Goal: Task Accomplishment & Management: Manage account settings

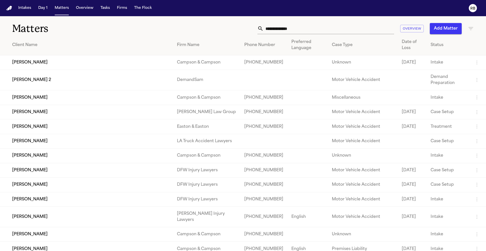
click at [300, 29] on input "text" at bounding box center [329, 28] width 131 height 11
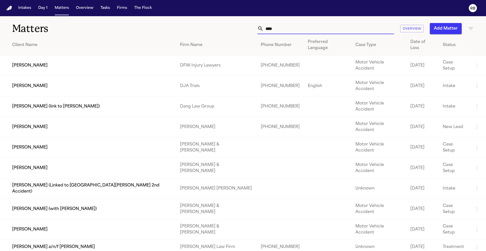
drag, startPoint x: 300, startPoint y: 31, endPoint x: 258, endPoint y: 31, distance: 42.0
click at [258, 31] on div "****" at bounding box center [326, 28] width 137 height 11
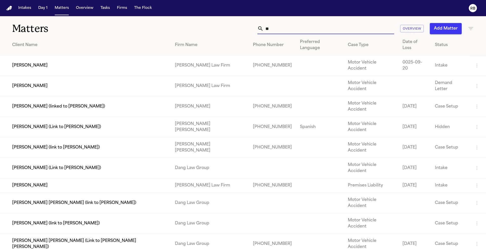
type input "*"
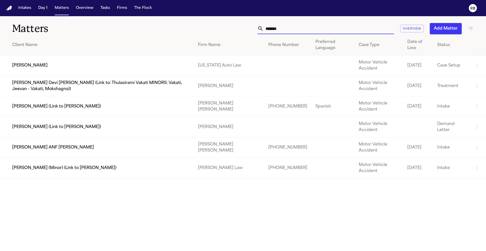
type input "*******"
click at [27, 67] on td "Malisha Jones" at bounding box center [97, 65] width 194 height 21
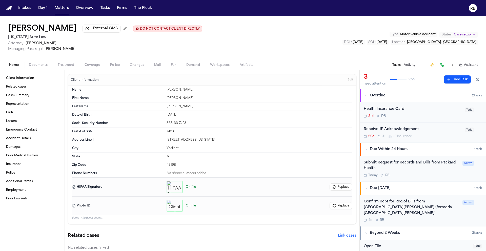
click at [68, 66] on span "Treatment" at bounding box center [66, 65] width 17 height 4
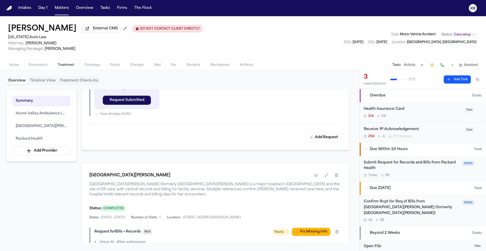
scroll to position [379, 0]
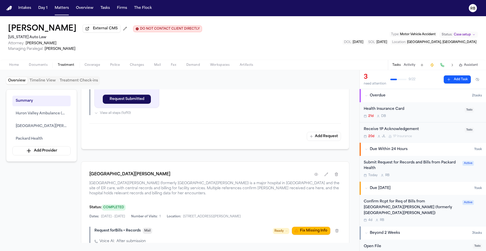
click at [438, 171] on div "Submit Request for Records and Bills from Packard Health" at bounding box center [412, 166] width 96 height 12
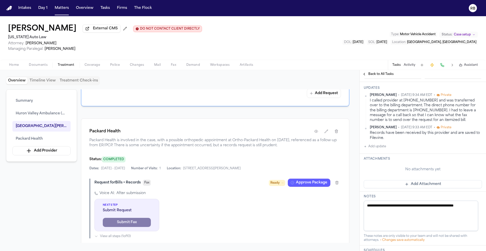
scroll to position [665, 0]
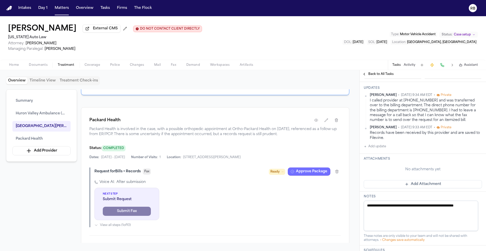
click at [316, 168] on button "Approve Package" at bounding box center [309, 172] width 43 height 8
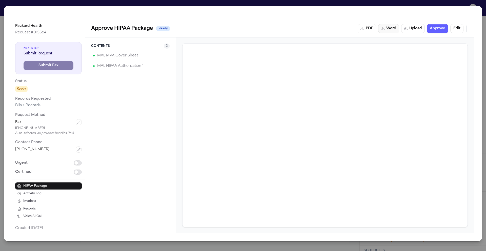
click at [388, 30] on button "Word" at bounding box center [388, 28] width 21 height 9
click at [6, 5] on div "Packard Health Request # 0155e4 Next Step Submit Request Submit Fax Status Read…" at bounding box center [243, 125] width 486 height 251
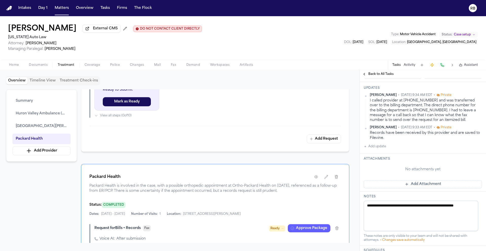
scroll to position [590, 0]
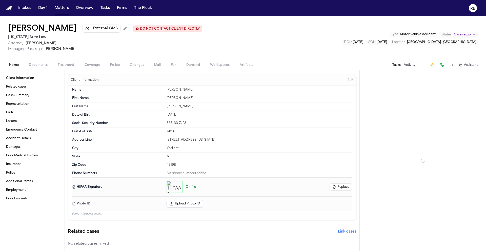
click at [12, 66] on span "Home" at bounding box center [14, 65] width 10 height 4
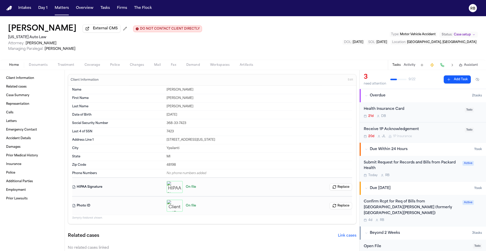
click at [173, 187] on icon "button" at bounding box center [174, 187] width 3 height 2
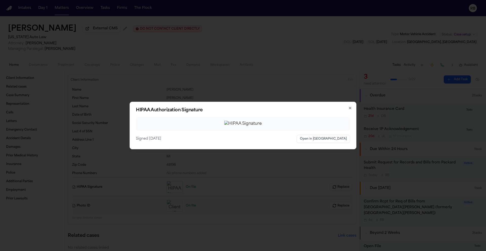
click at [351, 107] on icon "button" at bounding box center [350, 108] width 2 height 2
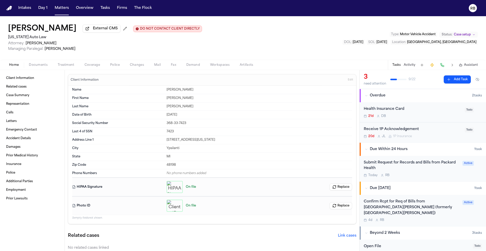
click at [351, 95] on div "Name Malisha Jones First Name Malisha Last Name Jones Date of Birth Feb 13, 200…" at bounding box center [212, 155] width 288 height 138
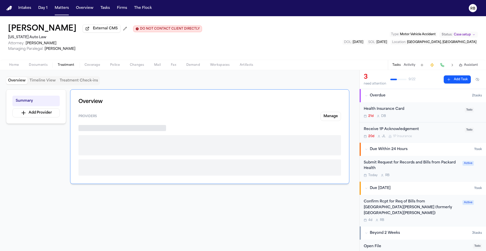
click at [66, 66] on span "Treatment" at bounding box center [66, 65] width 17 height 4
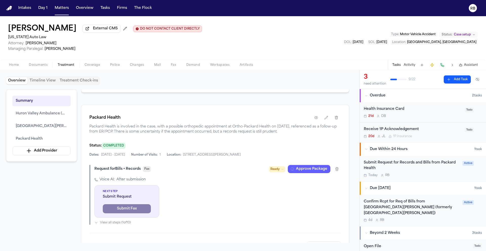
scroll to position [668, 0]
click at [322, 180] on div "Voice AI: After submission Next Step Submit Request Submit Fax View all steps (…" at bounding box center [217, 201] width 247 height 48
click at [321, 165] on button "Approve Package" at bounding box center [309, 169] width 43 height 8
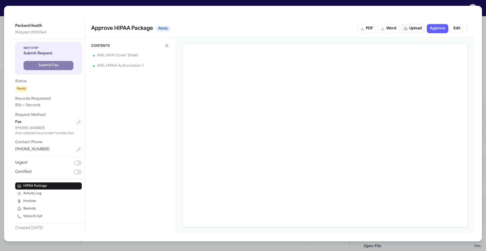
click at [414, 28] on button "Upload" at bounding box center [413, 28] width 24 height 9
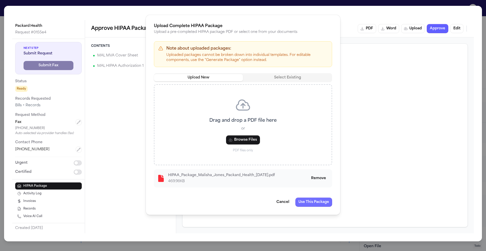
click at [322, 203] on button "Use This Package" at bounding box center [314, 202] width 37 height 9
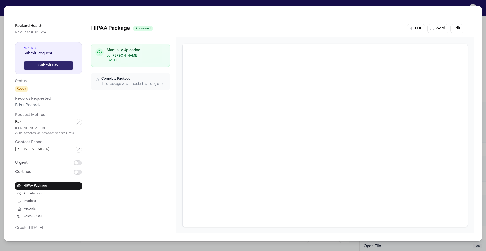
click at [58, 67] on button "Submit Fax" at bounding box center [49, 65] width 50 height 9
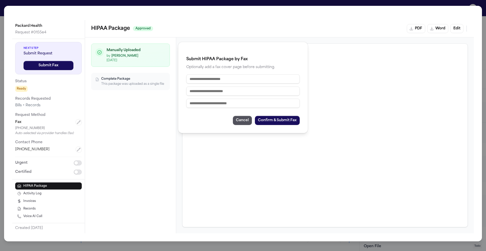
click at [245, 82] on input "text" at bounding box center [242, 78] width 113 height 9
type input "**********"
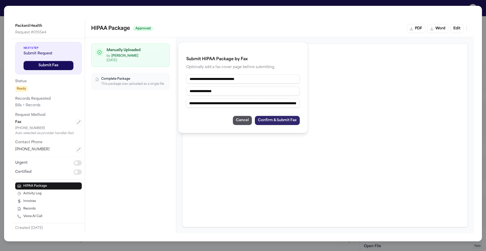
type input "**********"
click at [275, 123] on button "Confirm & Submit Fax" at bounding box center [277, 120] width 45 height 9
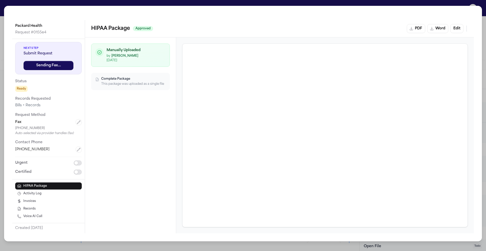
click at [3, 5] on div "Packard Health Request # 0155e4 Next Step Submit Request Sending Fax... Status …" at bounding box center [243, 125] width 486 height 251
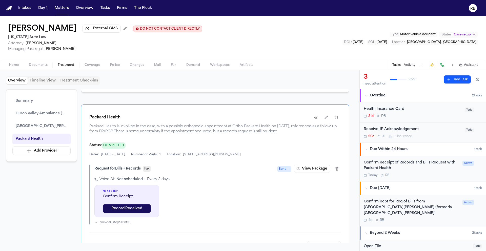
click at [426, 175] on div "Today R B" at bounding box center [412, 175] width 96 height 4
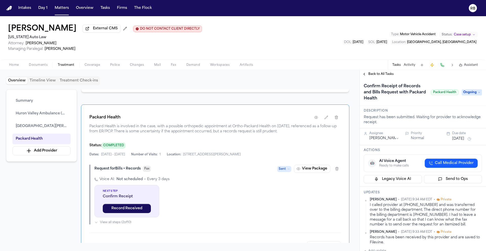
click at [464, 141] on button "Oct 6, 2025" at bounding box center [458, 139] width 12 height 5
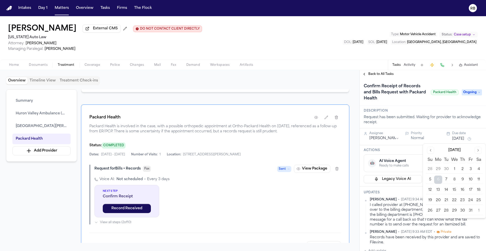
click at [440, 189] on button "13" at bounding box center [438, 190] width 8 height 8
click at [447, 113] on h3 "Description" at bounding box center [423, 111] width 118 height 4
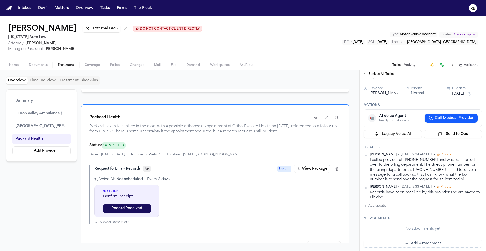
scroll to position [46, 0]
click at [377, 205] on button "Add update" at bounding box center [375, 205] width 22 height 6
click at [386, 207] on textarea "Add your update" at bounding box center [426, 209] width 108 height 10
paste textarea "**********"
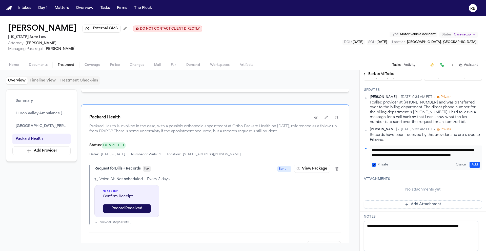
scroll to position [0, 0]
click at [374, 150] on textarea "**********" at bounding box center [424, 153] width 104 height 10
click at [472, 156] on textarea "**********" at bounding box center [424, 153] width 104 height 10
type textarea "**********"
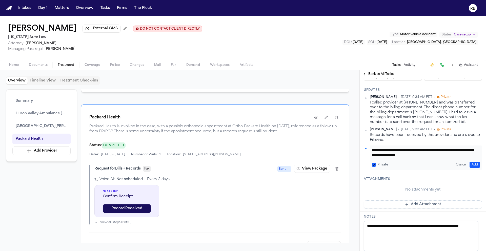
click at [471, 165] on button "Add" at bounding box center [475, 165] width 10 height 6
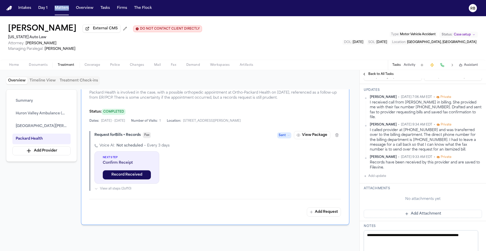
scroll to position [700, 0]
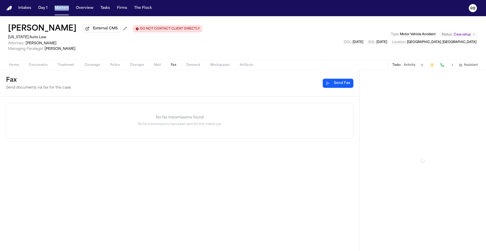
click at [175, 67] on span "Fax" at bounding box center [173, 65] width 5 height 4
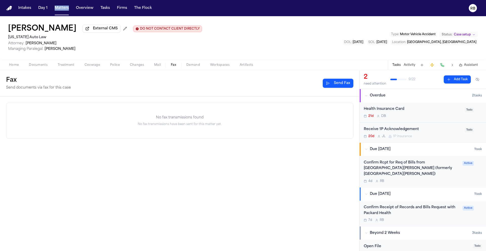
click at [11, 66] on span "Home" at bounding box center [14, 65] width 10 height 4
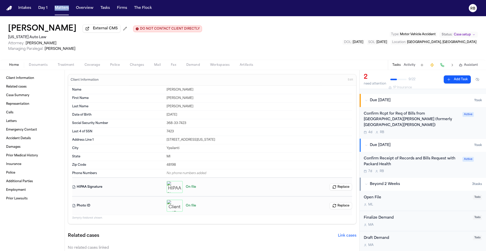
scroll to position [50, 0]
click at [444, 163] on div "Confirm Receipt of Records and Bills Request with Packard Health 7d R B" at bounding box center [412, 164] width 96 height 18
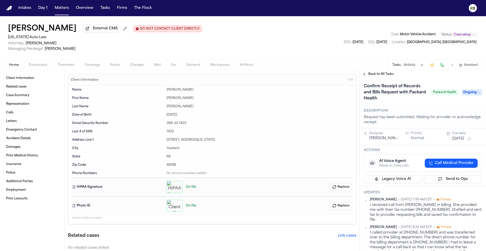
click at [401, 91] on h1 "Confirm Receipt of Records and Bills Request with Packard Health" at bounding box center [395, 92] width 67 height 20
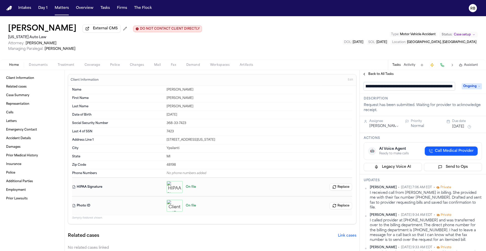
scroll to position [0, 16]
drag, startPoint x: 385, startPoint y: 86, endPoint x: 391, endPoint y: 87, distance: 6.1
click at [391, 87] on input "**********" at bounding box center [409, 86] width 91 height 8
type input "**********"
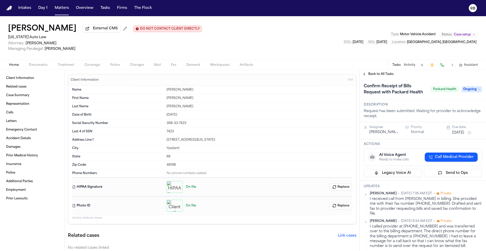
click at [469, 91] on span "Ongoing" at bounding box center [472, 89] width 20 height 6
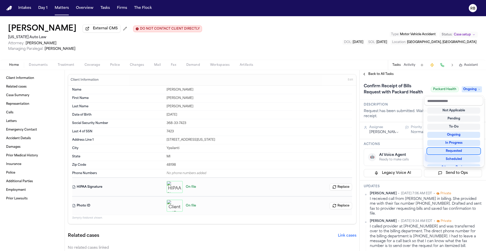
click at [460, 149] on div "Requested" at bounding box center [454, 151] width 53 height 6
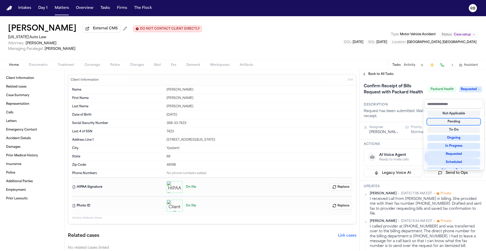
click at [415, 96] on div "Confirm Receipt of Bills Request with Packard Health Packard Health Requested" at bounding box center [423, 89] width 118 height 14
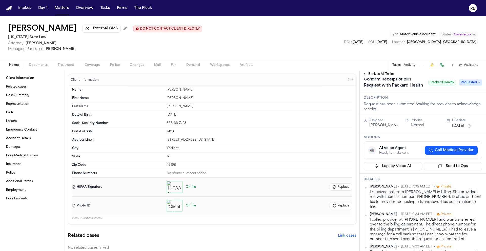
scroll to position [0, 0]
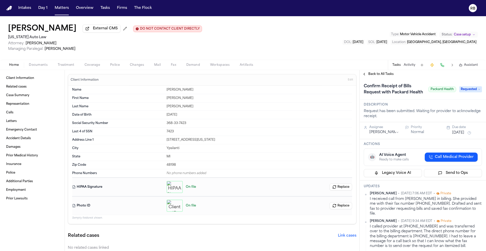
click at [272, 45] on div "Malisha Jones External CMS DO NOT CONTACT CLIENT DIRECTLY DO NOT CONTACT Michig…" at bounding box center [243, 38] width 486 height 44
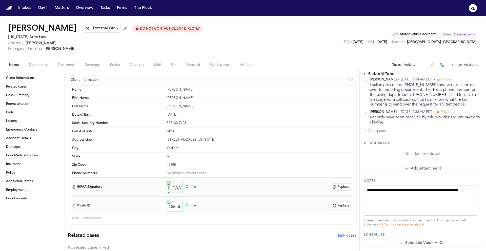
scroll to position [138, 0]
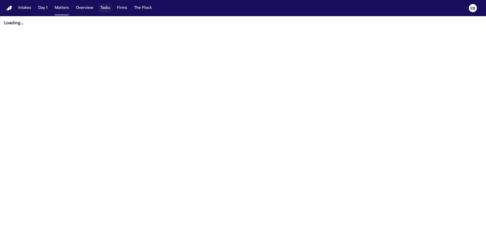
click at [106, 7] on button "Tasks" at bounding box center [105, 8] width 13 height 9
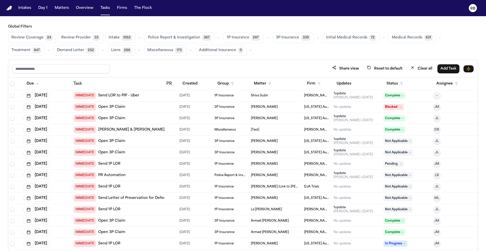
click at [394, 41] on button "Medical Records 631" at bounding box center [412, 37] width 47 height 11
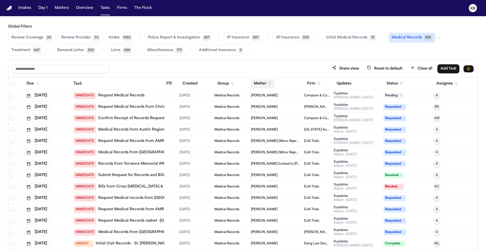
click at [259, 82] on button "Matter" at bounding box center [263, 83] width 24 height 9
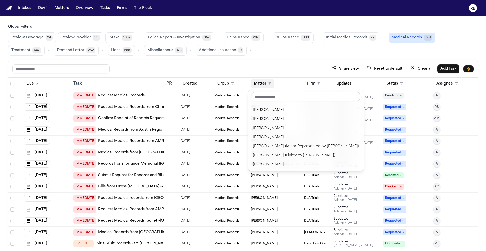
click at [273, 98] on input "text" at bounding box center [306, 96] width 108 height 9
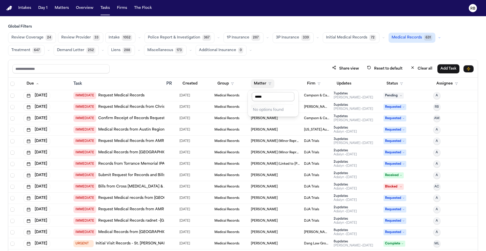
type input "******"
drag, startPoint x: 277, startPoint y: 96, endPoint x: 228, endPoint y: 95, distance: 49.1
click at [228, 95] on body "Intakes Day 1 Matters Overview Tasks Firms The Flock RB Global Filters Review C…" at bounding box center [243, 125] width 486 height 251
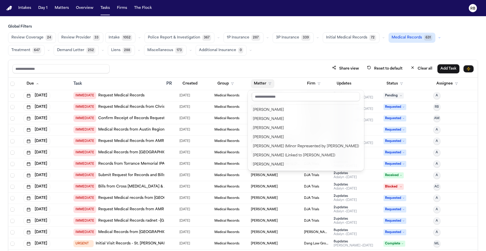
click at [302, 66] on div "Share view Reset to default Clear all Add Task Due Task PR Created Group Matter…" at bounding box center [243, 167] width 470 height 214
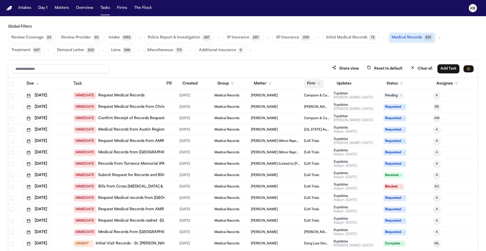
click at [310, 82] on button "Firm" at bounding box center [314, 83] width 20 height 9
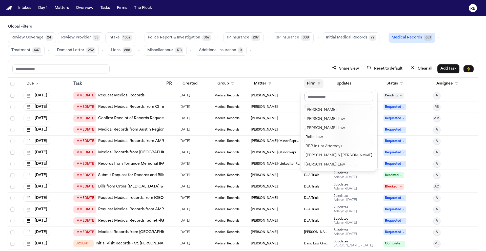
click at [315, 94] on input "text" at bounding box center [339, 96] width 69 height 9
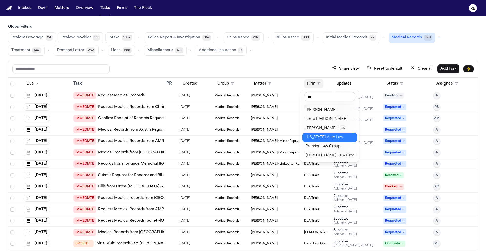
type input "****"
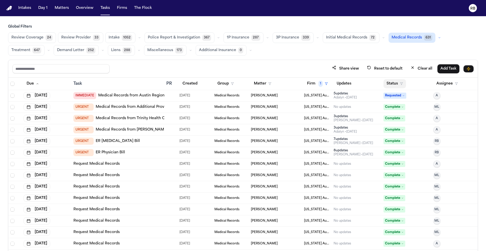
click at [392, 83] on button "Status" at bounding box center [395, 83] width 23 height 9
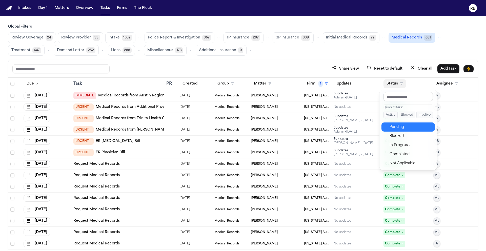
click at [403, 126] on div "Pending" at bounding box center [411, 127] width 42 height 6
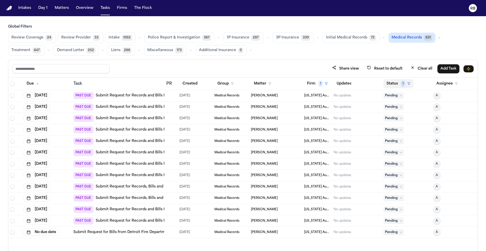
click at [393, 84] on button "Status 1" at bounding box center [399, 83] width 30 height 9
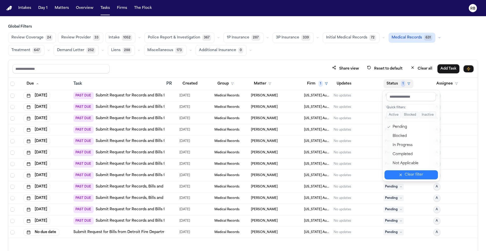
click at [413, 178] on div "Clear filter" at bounding box center [414, 175] width 18 height 6
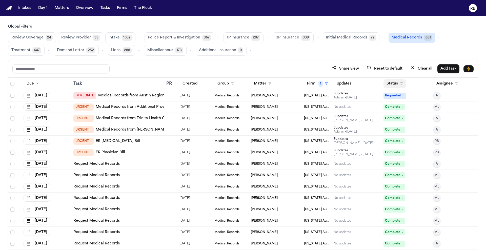
click at [393, 85] on button "Status" at bounding box center [395, 83] width 23 height 9
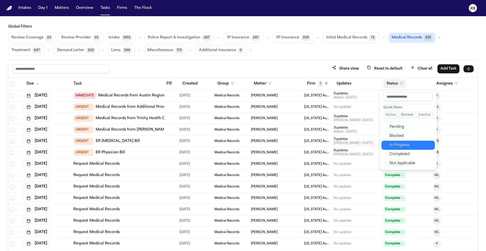
click at [412, 145] on div "In Progress" at bounding box center [411, 145] width 42 height 6
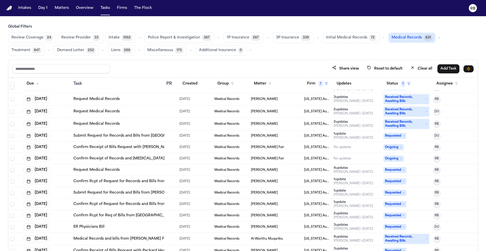
scroll to position [660, 0]
click at [132, 225] on div "ER Physicians Bill" at bounding box center [117, 226] width 89 height 5
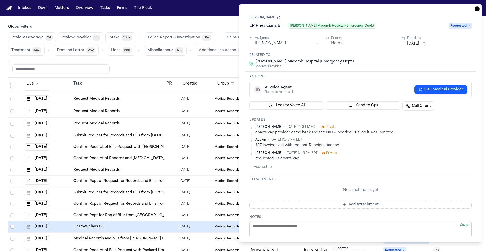
click at [476, 10] on icon "button" at bounding box center [477, 8] width 5 height 5
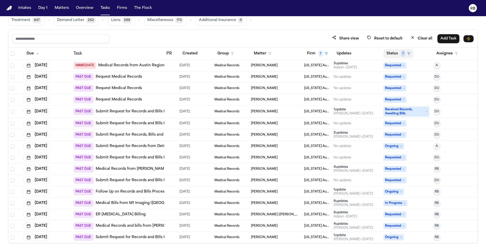
click at [401, 52] on span "1" at bounding box center [403, 54] width 4 height 6
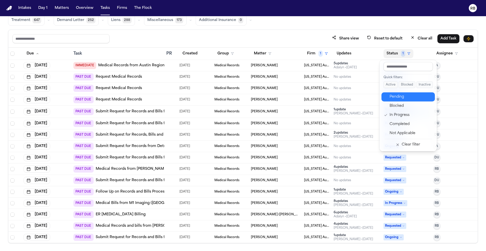
click at [401, 99] on div "Pending" at bounding box center [411, 97] width 42 height 6
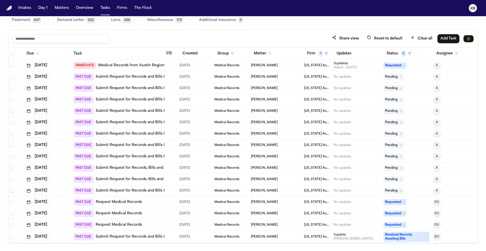
click at [4, 90] on div "Global Filters Review Coverage 24 Review Provider 33 Intake 1052 Police Report …" at bounding box center [243, 118] width 486 height 249
click at [170, 76] on div at bounding box center [170, 77] width 9 height 4
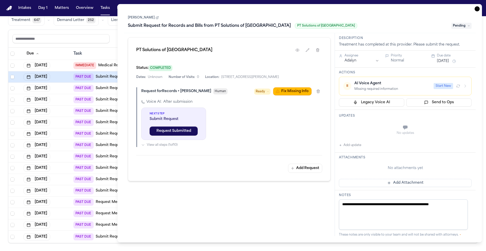
click at [140, 20] on link "Keith Thomas" at bounding box center [143, 18] width 31 height 4
click at [13, 77] on span "Select row" at bounding box center [12, 77] width 4 height 4
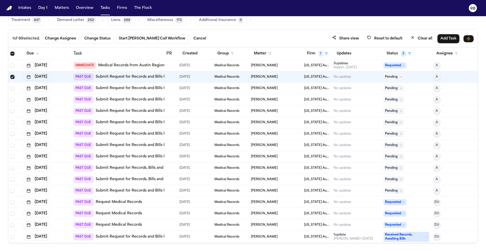
click at [12, 77] on span "Select row" at bounding box center [12, 77] width 4 height 4
click at [170, 77] on div at bounding box center [170, 77] width 9 height 4
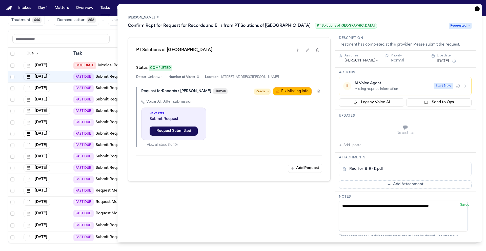
click at [478, 9] on icon "button" at bounding box center [477, 8] width 5 height 5
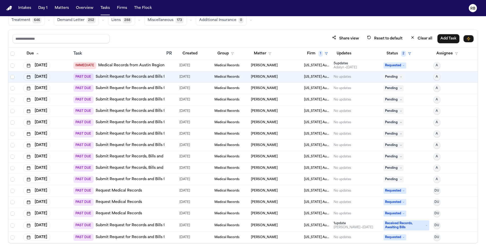
click at [168, 89] on div at bounding box center [168, 88] width 4 height 4
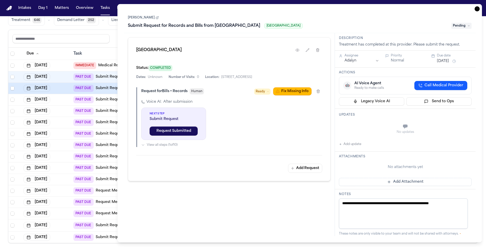
click at [476, 10] on icon "button" at bounding box center [477, 8] width 5 height 5
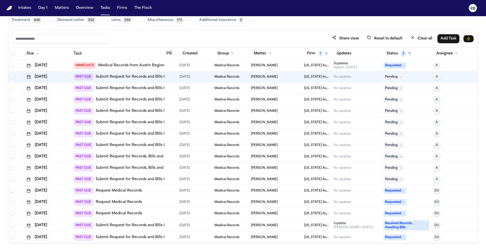
click at [203, 76] on div "09/24/2025" at bounding box center [195, 76] width 31 height 7
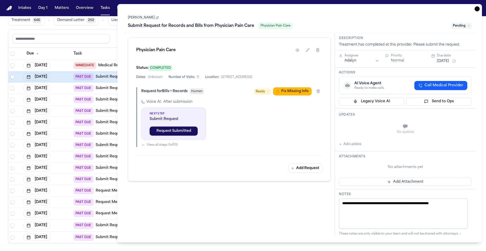
click at [368, 21] on div "Keith Thomas Submit Request for Records and Bills from Physician Pain Care Phys…" at bounding box center [300, 21] width 344 height 15
click at [245, 27] on h1 "Submit Request for Records and Bills from Physician Pain Care" at bounding box center [191, 26] width 130 height 8
click at [306, 13] on div "**********" at bounding box center [300, 21] width 352 height 23
click at [310, 17] on div "Keith Thomas Submit Request for Records and Bills from Physician Pain Care Phys…" at bounding box center [300, 21] width 344 height 15
click at [146, 18] on link "Keith Thomas" at bounding box center [143, 18] width 31 height 4
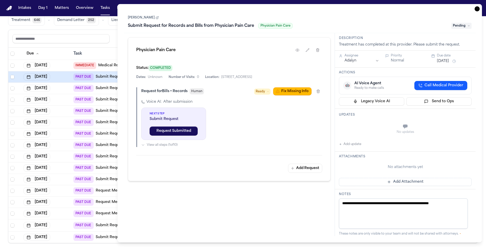
click at [476, 8] on icon "button" at bounding box center [477, 8] width 5 height 5
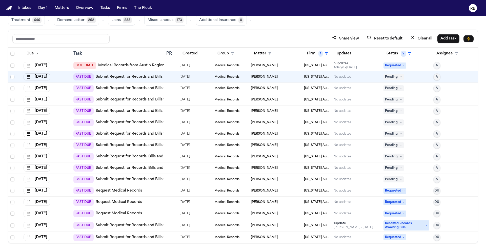
click at [170, 77] on div at bounding box center [170, 77] width 9 height 4
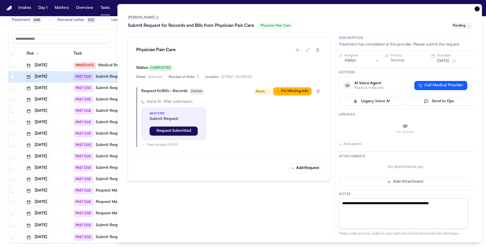
click at [138, 16] on link "Keith Thomas" at bounding box center [143, 18] width 31 height 4
click at [4, 63] on div "Global Filters Review Coverage 24 Review Provider 32 Intake 1052 Police Report …" at bounding box center [243, 118] width 486 height 249
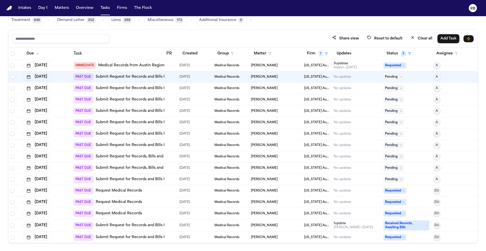
click at [170, 76] on div at bounding box center [170, 77] width 9 height 4
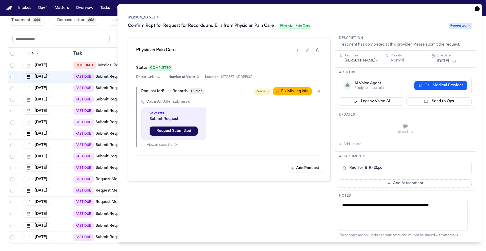
click at [478, 8] on icon "button" at bounding box center [477, 8] width 5 height 5
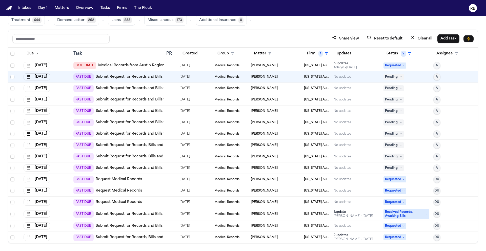
click at [166, 75] on div at bounding box center [168, 77] width 4 height 4
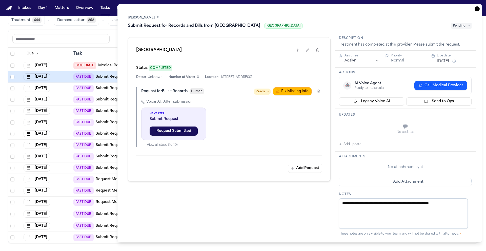
click at [357, 145] on button "Add update" at bounding box center [350, 144] width 22 height 6
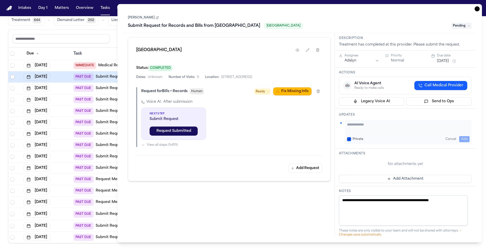
click at [380, 129] on textarea "Add your update" at bounding box center [408, 127] width 123 height 10
type textarea "**********"
click at [461, 138] on button "Add" at bounding box center [464, 139] width 10 height 6
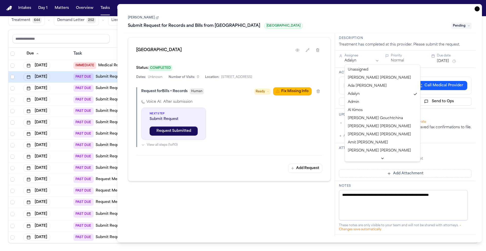
click at [374, 61] on html "Intakes Day 1 Matters Overview Tasks Firms The Flock RB Global Filters Review C…" at bounding box center [243, 125] width 486 height 251
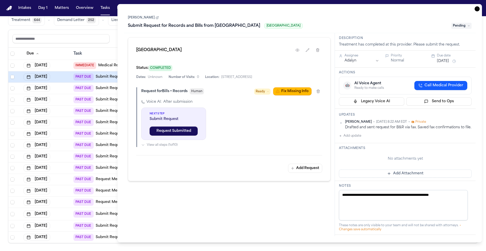
click at [447, 61] on button "Sep 25, 2025" at bounding box center [443, 61] width 12 height 5
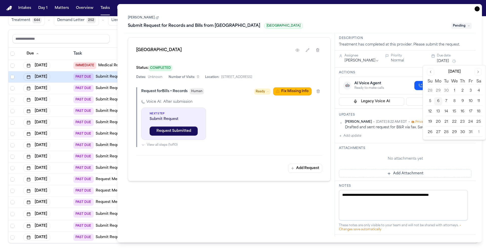
click at [440, 111] on button "13" at bounding box center [438, 112] width 8 height 8
click at [411, 69] on div "Actions 🤖 AI Voice Agent Ready to make calls Call Medical Provider Legacy Voice…" at bounding box center [405, 88] width 141 height 41
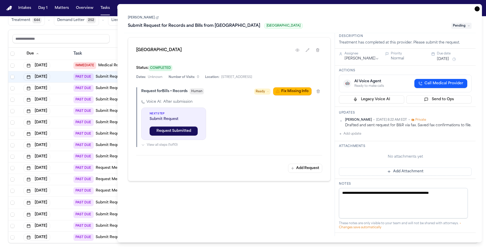
scroll to position [0, 0]
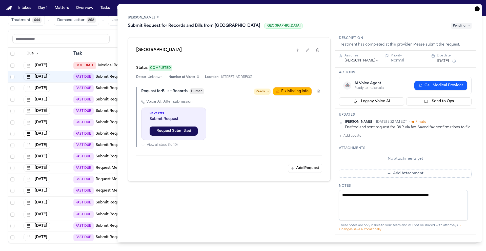
click at [219, 25] on h1 "Submit Request for Records and Bills from Garden City Hospital" at bounding box center [194, 26] width 137 height 8
drag, startPoint x: 145, startPoint y: 26, endPoint x: 104, endPoint y: 21, distance: 41.3
click at [104, 21] on body "Intakes Day 1 Matters Overview Tasks Firms The Flock RB Global Filters Review C…" at bounding box center [243, 125] width 486 height 251
type input "**********"
click at [463, 26] on span "Pending" at bounding box center [462, 26] width 20 height 6
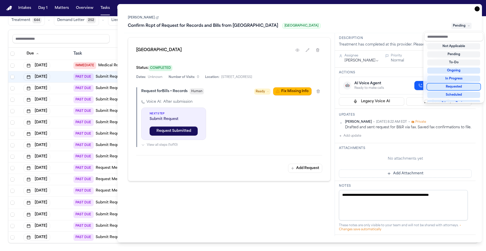
click at [462, 86] on div "Requested" at bounding box center [454, 87] width 53 height 6
click at [381, 13] on div "Keith Thomas Confirm Rcpt of Request for Records and Bills from Garden City Hos…" at bounding box center [300, 21] width 352 height 23
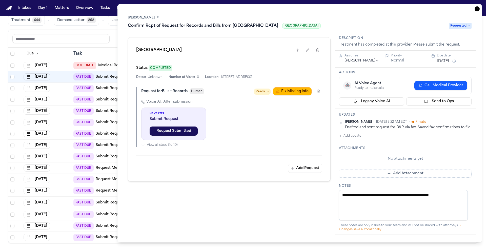
click at [419, 178] on button "Add Attachment" at bounding box center [405, 174] width 133 height 8
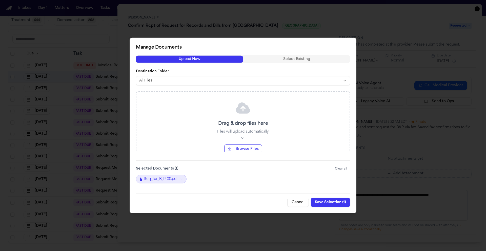
click at [326, 203] on button "Save Selection ( 1 )" at bounding box center [330, 202] width 39 height 9
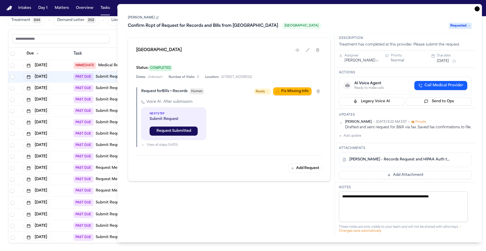
click at [479, 8] on icon "button" at bounding box center [477, 8] width 5 height 5
click at [479, 8] on button "RB" at bounding box center [473, 8] width 14 height 11
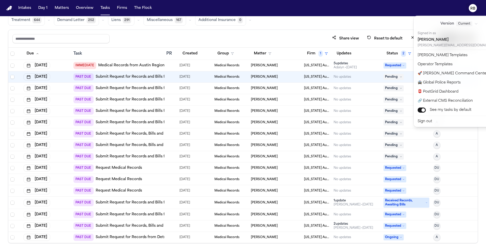
click at [390, 29] on div "Intakes Day 1 Matters Overview Tasks Firms The Flock RB Global Filters Review C…" at bounding box center [243, 125] width 486 height 251
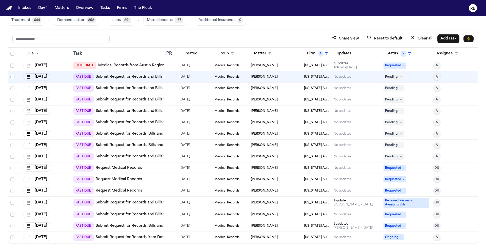
click at [174, 77] on td at bounding box center [170, 76] width 13 height 11
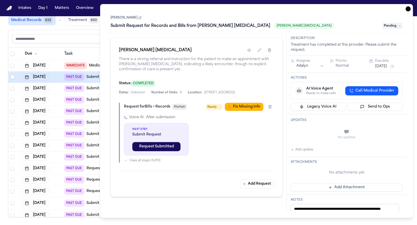
click at [128, 19] on link "Daniale Coston" at bounding box center [125, 18] width 31 height 4
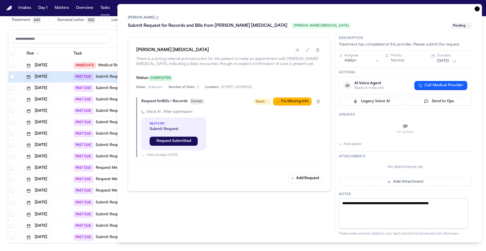
click at [4, 41] on div "Global Filters Review Coverage 21 Review Provider 28 Intake 1059 Police Report …" at bounding box center [243, 118] width 486 height 249
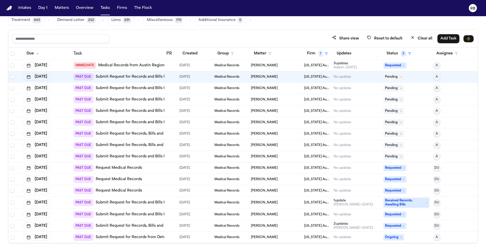
click at [169, 78] on div at bounding box center [170, 77] width 9 height 4
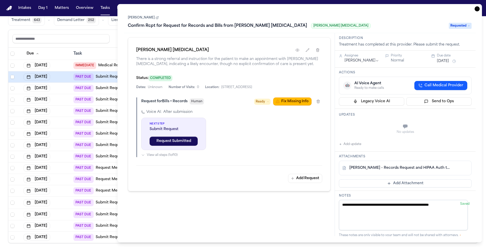
click at [391, 21] on div "Daniale Coston Confirm Rcpt for Request for Records and Bills from Ruffini Chir…" at bounding box center [300, 21] width 344 height 15
click at [478, 8] on icon "button" at bounding box center [477, 8] width 5 height 5
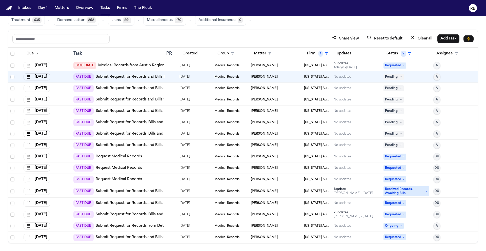
click at [160, 41] on div "Share view Reset to default Clear all Add Task" at bounding box center [242, 38] width 461 height 9
click at [140, 38] on div "Share view Reset to default Clear all Add Task" at bounding box center [242, 38] width 461 height 9
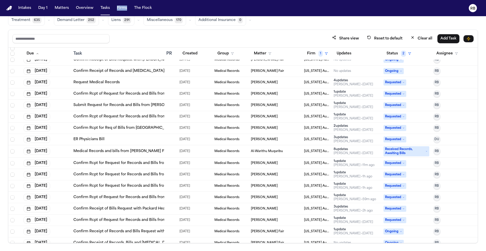
scroll to position [836, 0]
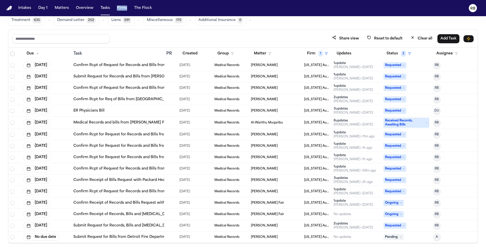
click at [478, 234] on div "Due Task PR Created Group Matter Firm 1 Updates Status 2 Assignee Oct 8, 2025 S…" at bounding box center [243, 146] width 470 height 196
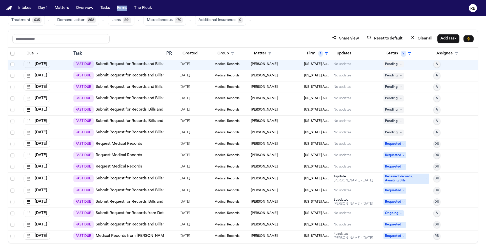
scroll to position [0, 0]
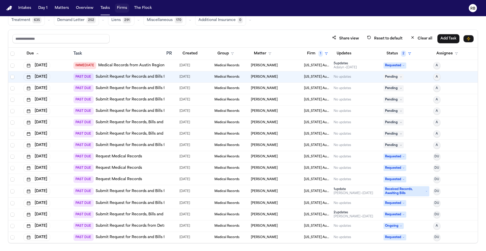
click at [295, 33] on div "Share view Reset to default Clear all Add Task" at bounding box center [243, 39] width 470 height 18
click at [171, 75] on div at bounding box center [170, 77] width 9 height 4
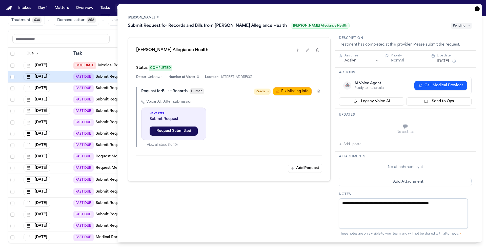
click at [477, 9] on icon "button" at bounding box center [477, 8] width 5 height 5
click at [477, 9] on button "RB" at bounding box center [473, 8] width 14 height 11
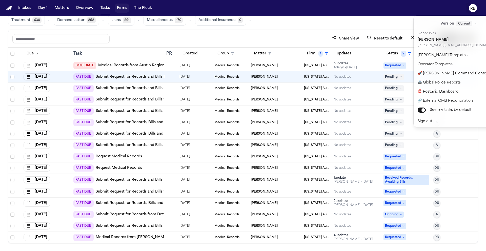
drag, startPoint x: 207, startPoint y: 31, endPoint x: 213, endPoint y: 32, distance: 5.4
click at [207, 31] on div "Intakes Day 1 Matters Overview Tasks Firms The Flock RB Global Filters Review C…" at bounding box center [243, 125] width 486 height 251
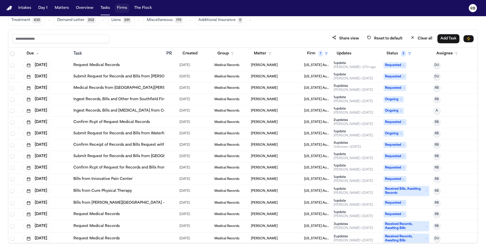
scroll to position [595, 0]
click at [168, 123] on div at bounding box center [168, 122] width 4 height 4
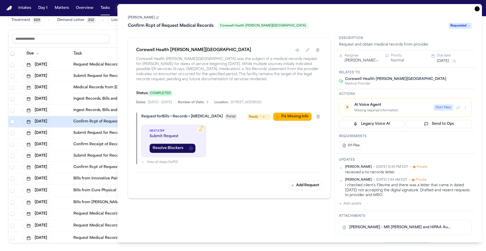
click at [479, 8] on icon "button" at bounding box center [477, 8] width 5 height 5
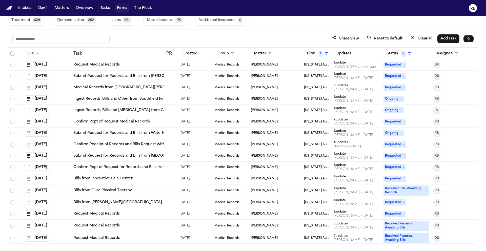
click at [171, 166] on div at bounding box center [170, 167] width 9 height 4
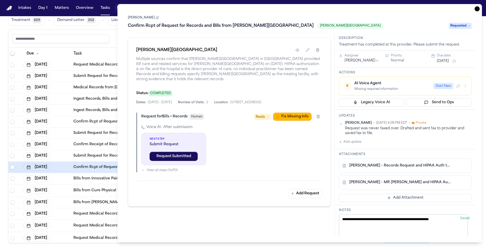
click at [424, 167] on link "J. Portillo-Medrano - Records Request and HIPAA Auth to Henry Ford Hospital - 1…" at bounding box center [401, 165] width 102 height 5
click at [6, 140] on div "Global Filters Review Coverage 21 Review Provider 15 Intake 1057 Police Report …" at bounding box center [243, 118] width 486 height 249
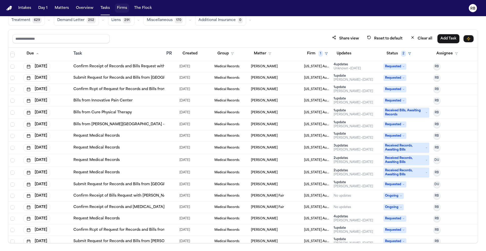
scroll to position [700, 0]
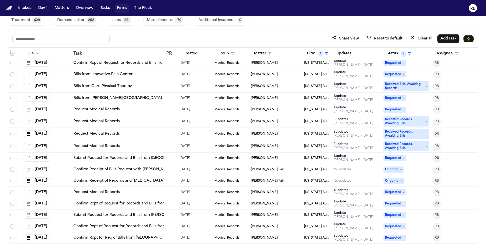
click at [122, 192] on div "Request Medical Records" at bounding box center [117, 192] width 89 height 5
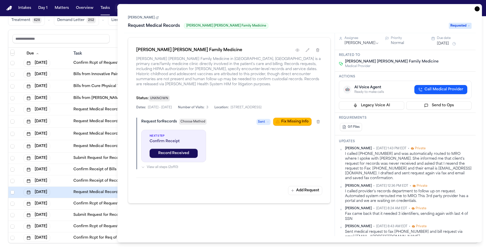
click at [476, 9] on icon "button" at bounding box center [477, 8] width 5 height 5
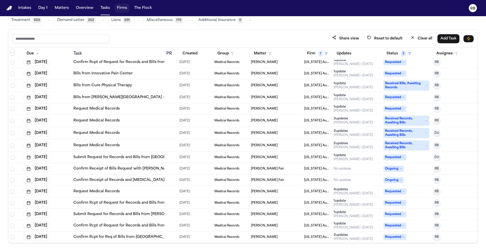
scroll to position [694, 0]
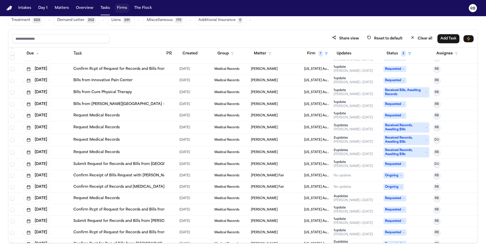
click at [138, 151] on div "Request Medical Records" at bounding box center [117, 152] width 89 height 5
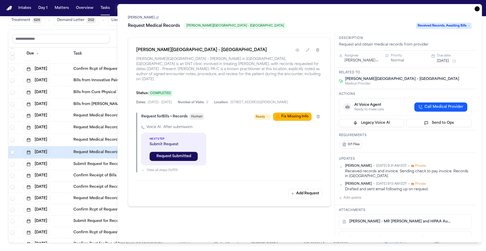
click at [477, 10] on icon "button" at bounding box center [477, 8] width 5 height 5
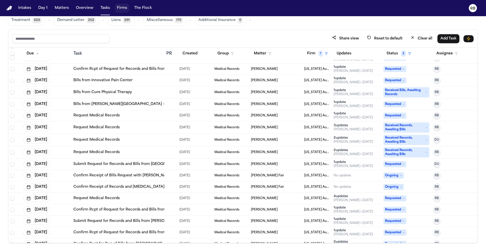
click at [128, 138] on div "Request Medical Records" at bounding box center [117, 140] width 89 height 5
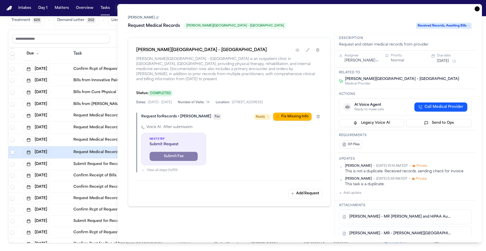
click at [476, 9] on icon "button" at bounding box center [477, 8] width 5 height 5
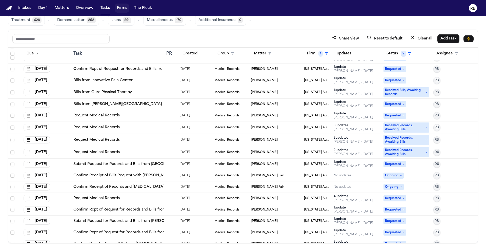
click at [142, 127] on div "Request Medical Records" at bounding box center [117, 127] width 89 height 5
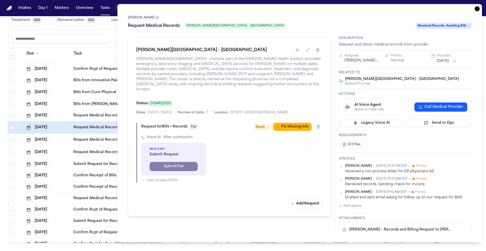
click at [476, 9] on icon "button" at bounding box center [477, 8] width 5 height 5
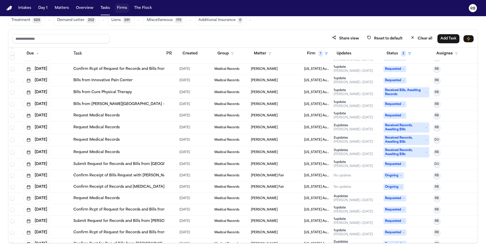
click at [131, 115] on div "Request Medical Records" at bounding box center [117, 115] width 89 height 5
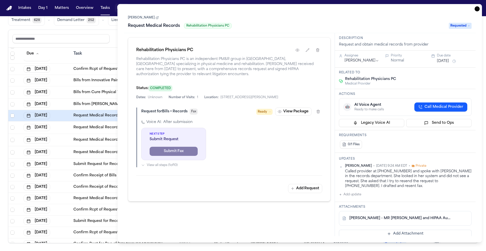
click at [475, 9] on icon "button" at bounding box center [477, 8] width 5 height 5
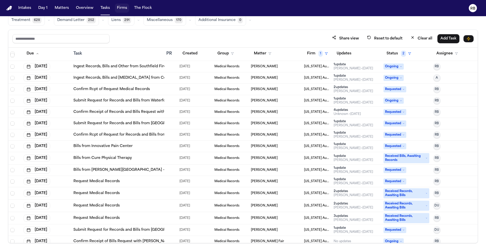
scroll to position [623, 0]
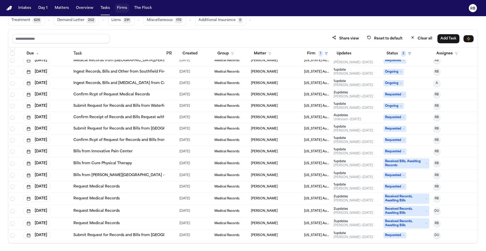
click at [172, 139] on div at bounding box center [170, 140] width 9 height 4
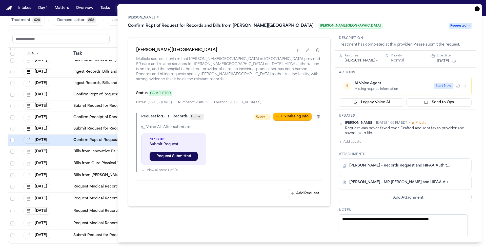
click at [479, 9] on icon "button" at bounding box center [477, 8] width 5 height 5
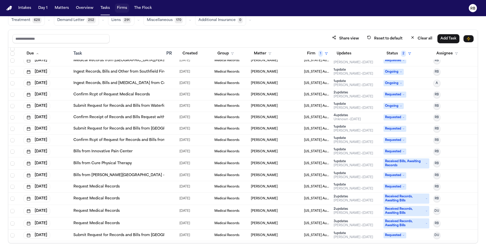
click at [168, 95] on div at bounding box center [168, 95] width 4 height 4
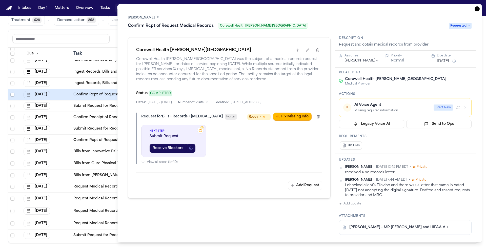
click at [477, 9] on icon "button" at bounding box center [477, 8] width 5 height 5
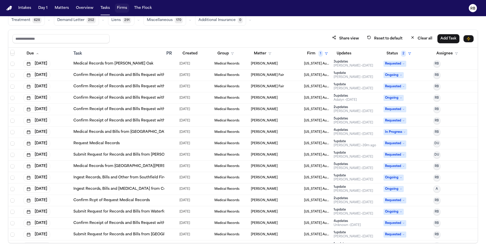
scroll to position [515, 0]
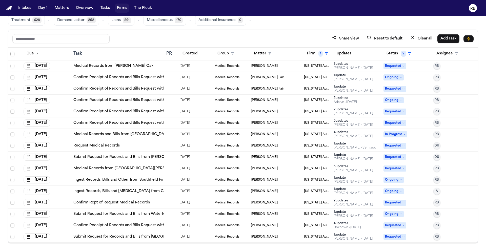
click at [157, 146] on div "Request Medical Records" at bounding box center [117, 145] width 89 height 5
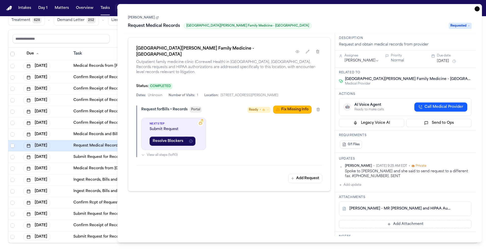
click at [477, 9] on icon "button" at bounding box center [477, 8] width 5 height 5
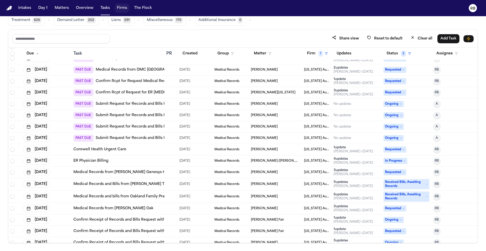
scroll to position [366, 0]
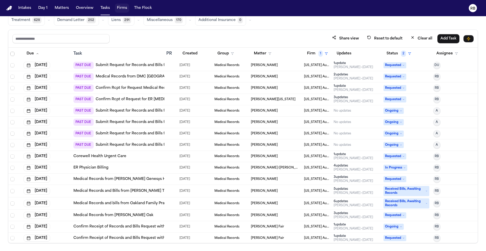
click at [170, 88] on div at bounding box center [170, 88] width 9 height 4
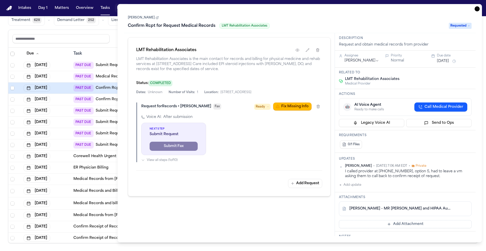
click at [478, 10] on icon "button" at bounding box center [477, 8] width 5 height 5
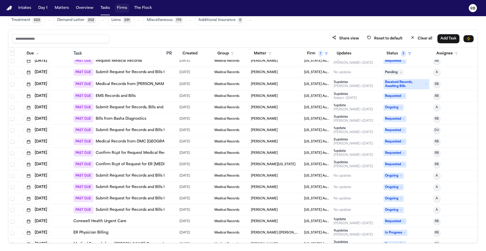
scroll to position [301, 0]
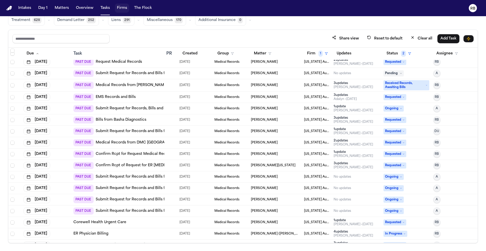
click at [169, 85] on div at bounding box center [170, 85] width 9 height 4
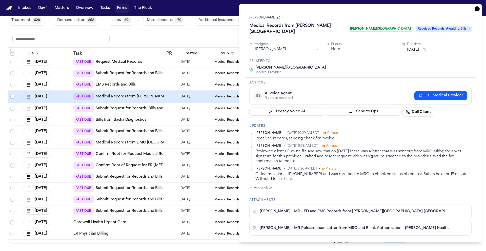
click at [476, 8] on icon "button" at bounding box center [477, 8] width 5 height 5
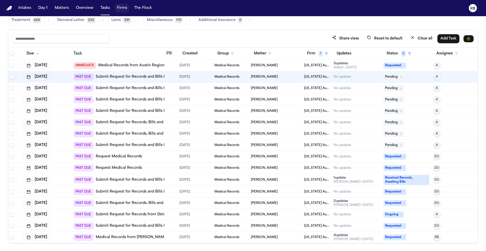
click at [171, 76] on div at bounding box center [170, 77] width 9 height 4
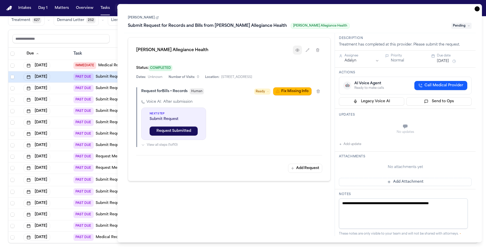
click at [298, 50] on icon "button" at bounding box center [298, 50] width 4 height 4
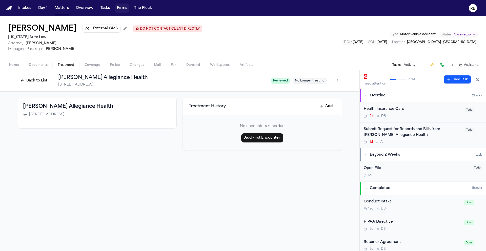
click at [39, 84] on button "Back to List" at bounding box center [34, 81] width 32 height 8
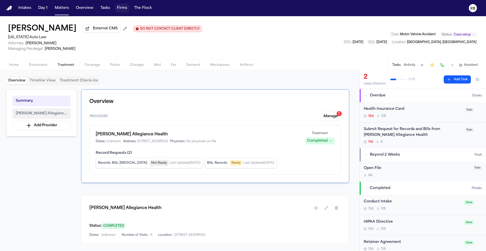
click at [55, 114] on span "Henry Ford Allegiance Health" at bounding box center [42, 114] width 52 height 6
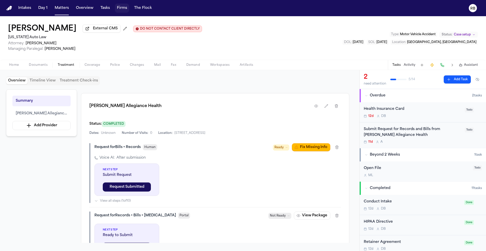
scroll to position [88, 0]
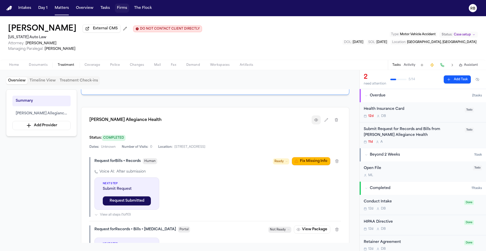
click at [316, 121] on icon "button" at bounding box center [316, 120] width 3 height 3
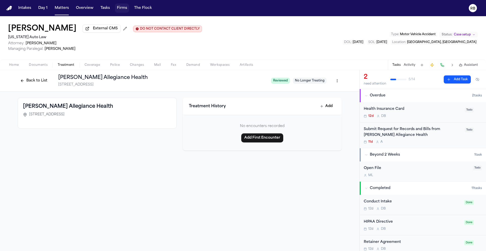
click at [38, 85] on button "Back to List" at bounding box center [34, 81] width 32 height 8
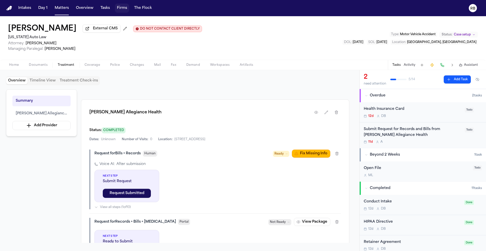
scroll to position [83, 0]
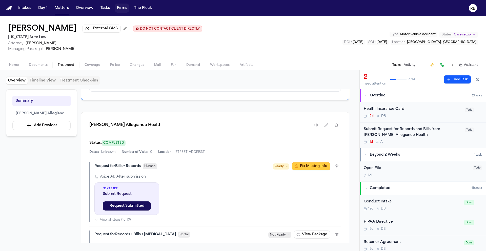
click at [322, 169] on button "Fix Missing Info" at bounding box center [311, 166] width 38 height 8
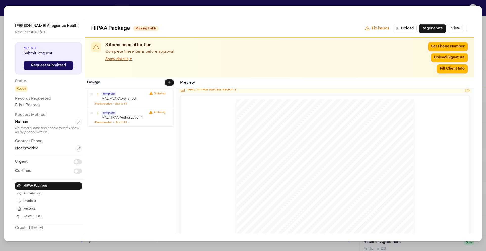
scroll to position [267, 0]
click at [2, 7] on div "Henry Ford Allegiance Health Request # 001f8a Next Step Submit Request Request …" at bounding box center [243, 125] width 486 height 251
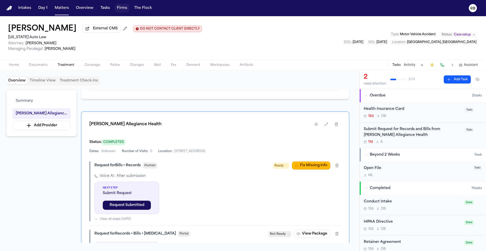
scroll to position [85, 0]
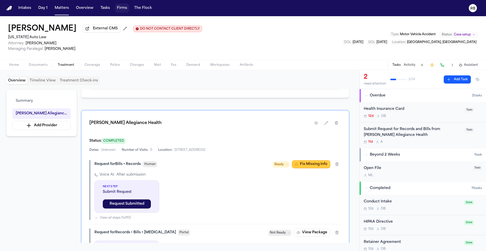
click at [309, 166] on button "Fix Missing Info" at bounding box center [311, 164] width 38 height 8
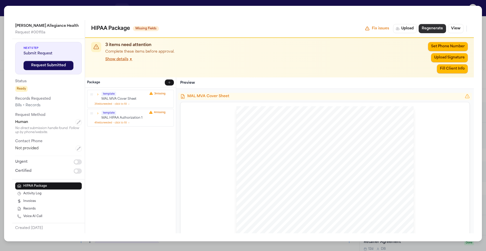
click at [432, 31] on button "Regenerate" at bounding box center [432, 28] width 27 height 9
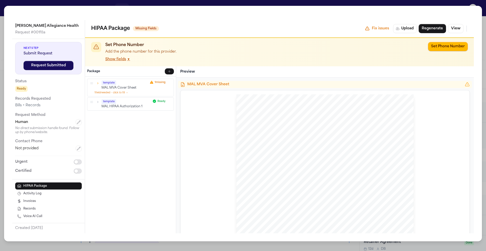
scroll to position [1, 0]
click at [2, 9] on div "Henry Ford Allegiance Health Request # 001f8a Next Step Submit Request Request …" at bounding box center [243, 125] width 486 height 251
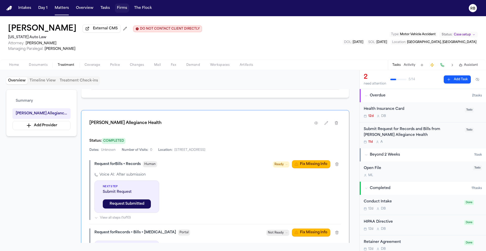
click at [452, 142] on div "11d A" at bounding box center [413, 142] width 98 height 4
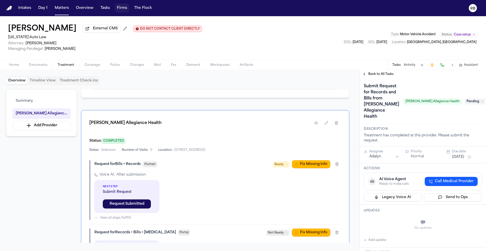
click at [385, 237] on button "Add update" at bounding box center [375, 240] width 22 height 6
click at [423, 218] on textarea "Add your update" at bounding box center [426, 223] width 108 height 10
click at [431, 218] on textarea "**********" at bounding box center [424, 223] width 104 height 10
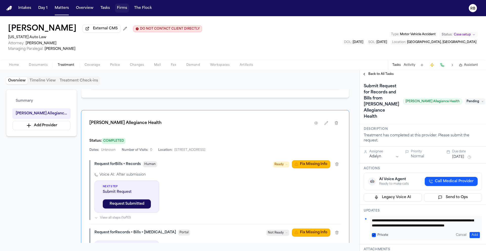
type textarea "**********"
click at [471, 232] on button "Add" at bounding box center [475, 235] width 10 height 6
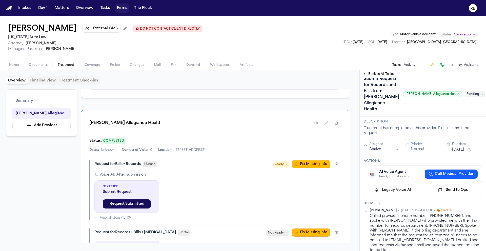
scroll to position [14, 0]
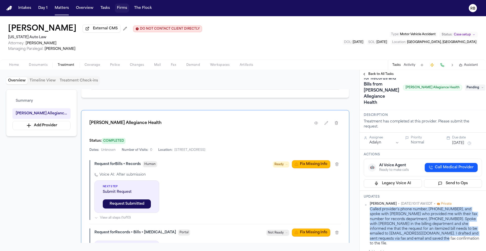
drag, startPoint x: 421, startPoint y: 233, endPoint x: 389, endPoint y: 206, distance: 42.1
click at [366, 207] on div "Richelle Bauman • Oct 6, 2025 10:17 AM EDT • Private Called provider's phone nu…" at bounding box center [423, 224] width 118 height 44
copy div "Called provider's phone number, 517-205-4800, and spoke with Tracy who provided…"
click at [11, 67] on span "Home" at bounding box center [14, 65] width 10 height 4
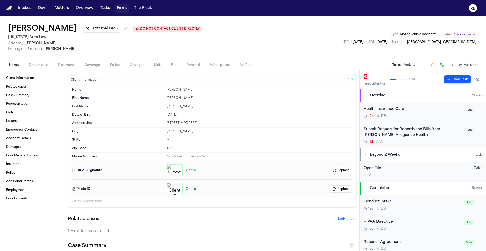
click at [439, 140] on div "Submit Request for Records and Bills from Henry Ford Allegiance Health 11d A" at bounding box center [413, 136] width 98 height 18
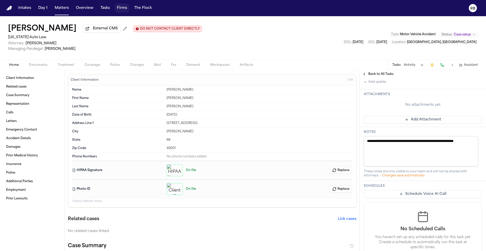
scroll to position [175, 0]
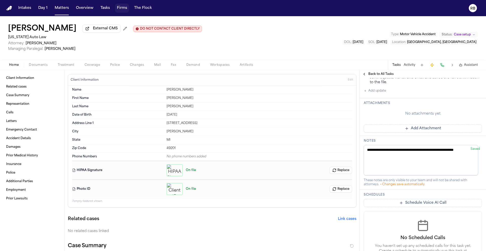
click at [442, 125] on button "Add Attachment" at bounding box center [423, 129] width 118 height 8
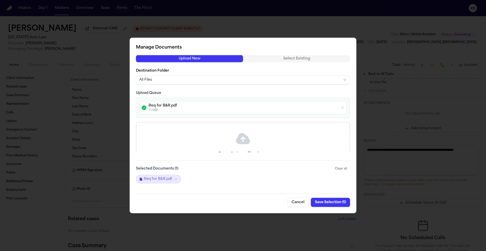
click at [333, 202] on button "Save Selection ( 1 )" at bounding box center [330, 202] width 39 height 9
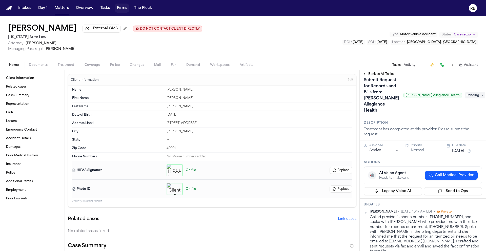
scroll to position [0, 0]
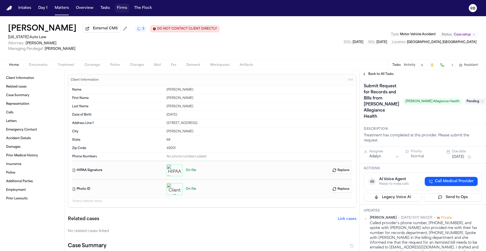
click at [383, 96] on h1 "Submit Request for Records and Bills from Henry Ford Allegiance Health" at bounding box center [382, 101] width 40 height 38
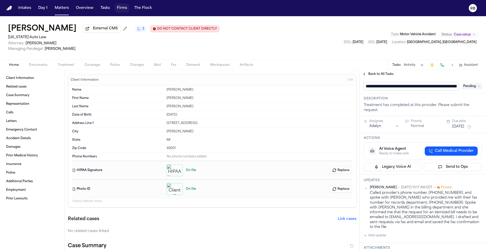
scroll to position [0, 59]
click at [373, 85] on input "**********" at bounding box center [409, 86] width 91 height 8
type input "**********"
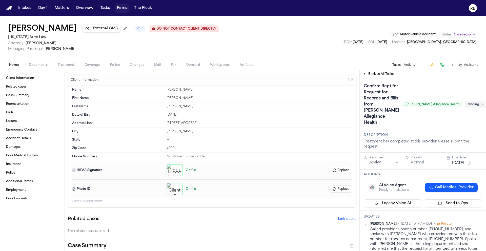
click at [467, 87] on div "Confirm Rcpt for Request for Records and Bills from Henry Ford Allegiance Healt…" at bounding box center [423, 104] width 118 height 45
click at [469, 102] on span "Pending" at bounding box center [475, 105] width 20 height 6
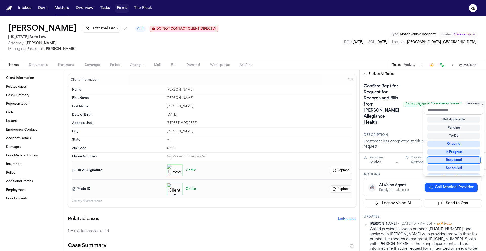
click at [459, 161] on div "Requested" at bounding box center [454, 160] width 53 height 6
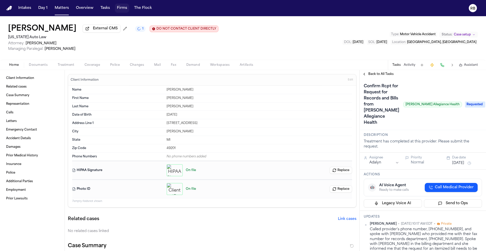
click at [391, 157] on html "Intakes Day 1 Matters Overview Tasks Firms The Flock RB Robert Ahrens External …" at bounding box center [243, 125] width 486 height 251
click at [459, 161] on button "Sep 25, 2025" at bounding box center [458, 163] width 12 height 5
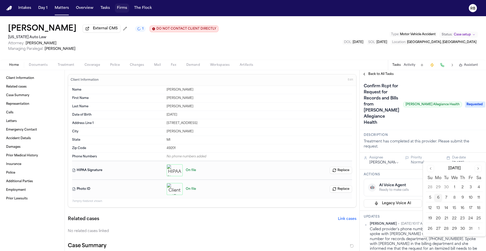
click at [440, 208] on button "13" at bounding box center [438, 208] width 8 height 8
click at [450, 121] on div "Confirm Rcpt for Request for Records and Bills from Henry Ford Allegiance Healt…" at bounding box center [413, 104] width 98 height 45
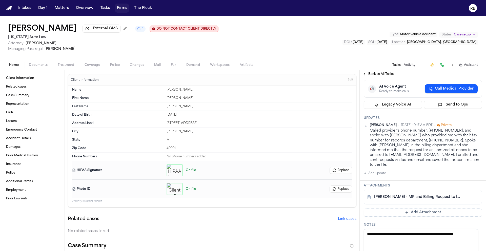
scroll to position [99, 0]
click at [422, 208] on button "Add Attachment" at bounding box center [423, 212] width 118 height 8
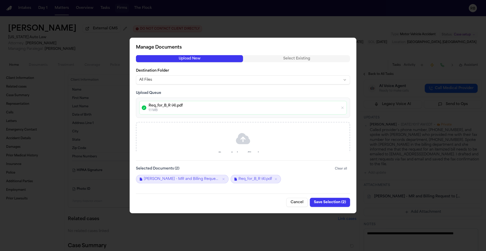
click at [331, 202] on button "Save Selection ( 2 )" at bounding box center [330, 202] width 40 height 9
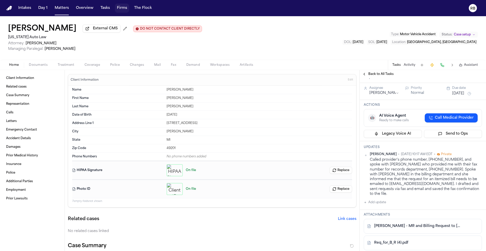
scroll to position [0, 0]
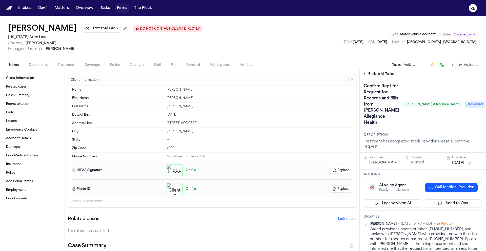
drag, startPoint x: 282, startPoint y: 31, endPoint x: 114, endPoint y: 26, distance: 167.5
click at [282, 31] on div "Robert Ahrens External CMS DO NOT CONTACT CLIENT DIRECTLY DO NOT CONTACT Michig…" at bounding box center [243, 38] width 486 height 44
click at [104, 7] on button "Tasks" at bounding box center [105, 8] width 13 height 9
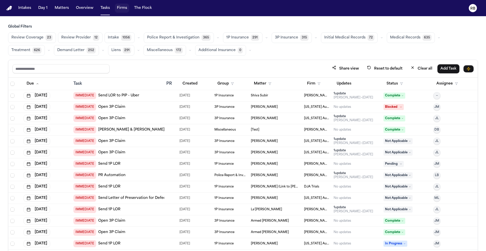
click at [401, 38] on span "Medical Records" at bounding box center [405, 37] width 30 height 5
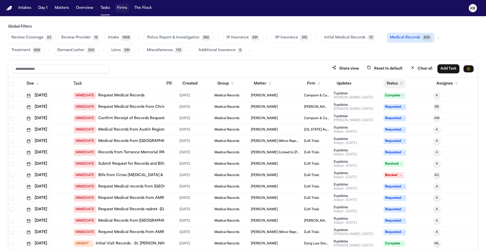
click at [388, 84] on button "Status" at bounding box center [395, 83] width 23 height 9
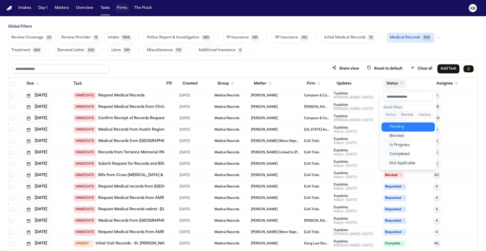
drag, startPoint x: 402, startPoint y: 126, endPoint x: 401, endPoint y: 123, distance: 3.2
click at [402, 126] on div "Pending" at bounding box center [411, 127] width 42 height 6
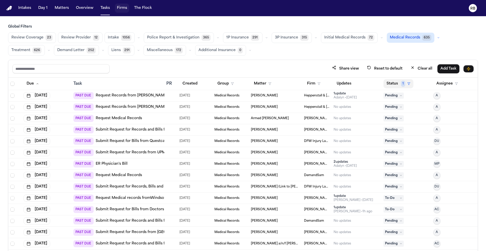
click at [392, 82] on button "Status 1" at bounding box center [399, 83] width 30 height 9
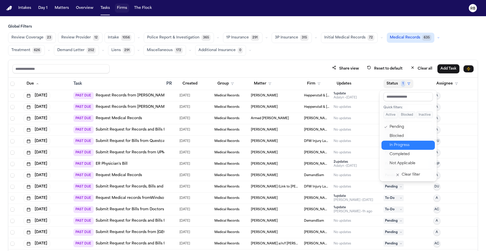
click at [416, 143] on div "In Progress" at bounding box center [411, 145] width 42 height 6
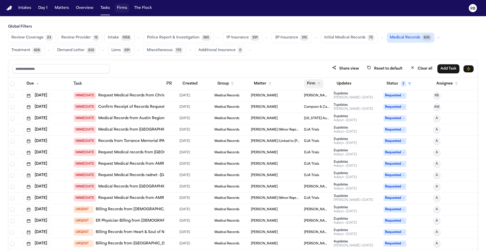
click at [308, 84] on button "Firm" at bounding box center [314, 83] width 20 height 9
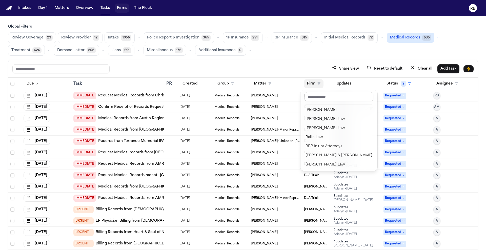
click at [323, 95] on input "text" at bounding box center [339, 96] width 69 height 9
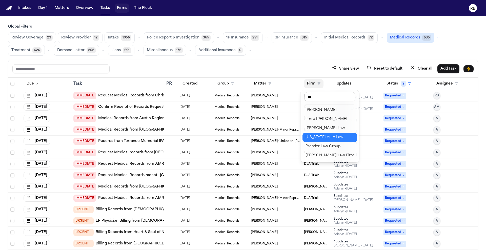
type input "****"
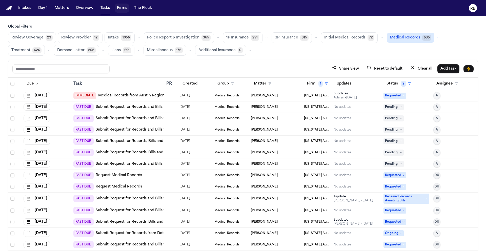
click at [297, 57] on div "Global Filters Review Coverage 23 Review Provider 12 Intake 1056 Police Report …" at bounding box center [243, 148] width 470 height 249
click at [171, 108] on div at bounding box center [170, 107] width 9 height 4
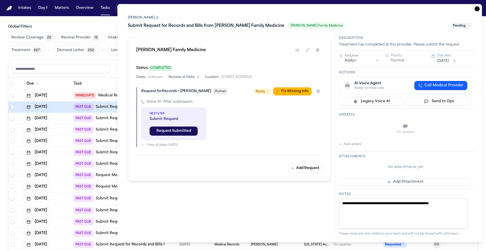
click at [145, 19] on link "Daniale Coston" at bounding box center [143, 18] width 31 height 4
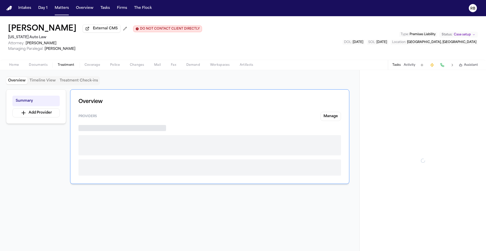
click at [64, 65] on span "Treatment" at bounding box center [66, 65] width 17 height 4
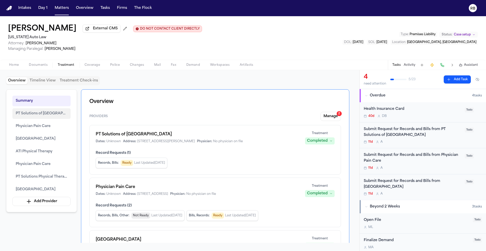
click at [54, 113] on span "PT Solutions of [GEOGRAPHIC_DATA]" at bounding box center [42, 114] width 52 height 6
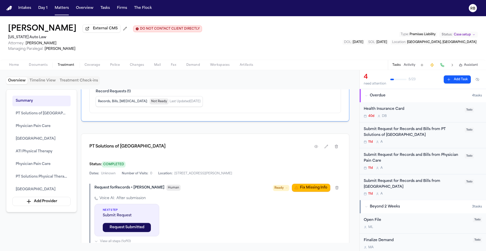
scroll to position [415, 0]
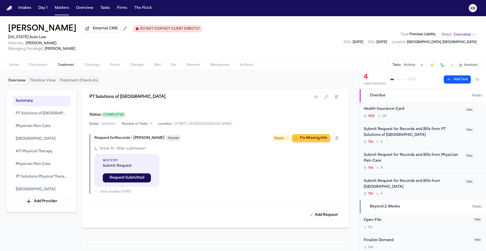
click at [315, 141] on button "Fix Missing Info" at bounding box center [311, 138] width 38 height 8
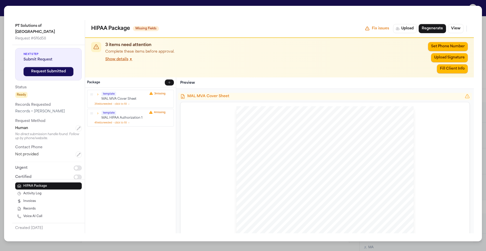
click at [3, 5] on div "PT Solutions of Canton West Request # 6f6d58 Next Step Submit Request Request S…" at bounding box center [243, 125] width 486 height 251
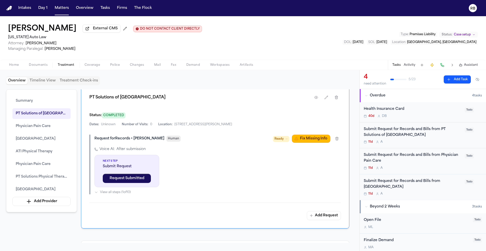
scroll to position [410, 0]
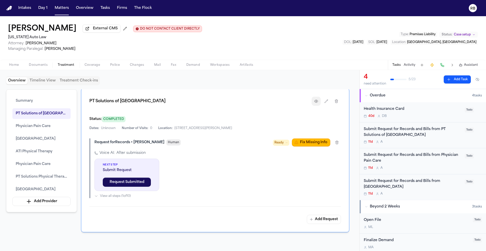
click at [316, 100] on icon "button" at bounding box center [316, 101] width 4 height 4
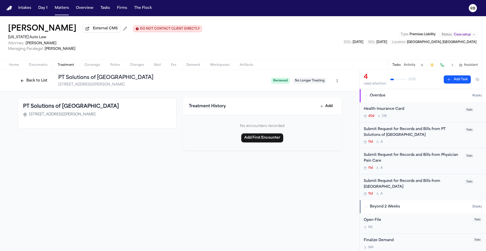
drag, startPoint x: 126, startPoint y: 117, endPoint x: 54, endPoint y: 117, distance: 71.7
click at [30, 116] on div "[STREET_ADDRESS][PERSON_NAME]" at bounding box center [97, 114] width 148 height 5
copy span "[STREET_ADDRESS][PERSON_NAME]"
click at [436, 138] on div "Submit Request for Records and Bills from PT Solutions of Canton West" at bounding box center [413, 133] width 98 height 12
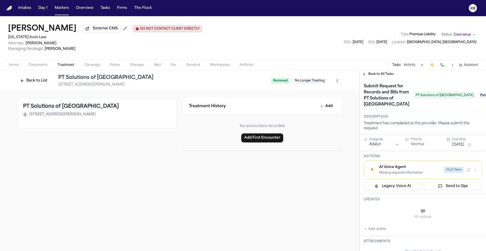
click at [378, 228] on button "Add update" at bounding box center [375, 229] width 22 height 6
click at [396, 211] on textarea "Add your update" at bounding box center [426, 212] width 108 height 10
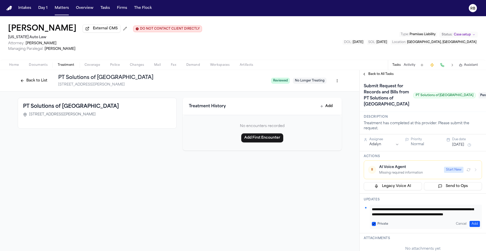
scroll to position [15, 0]
type textarea "**********"
click at [471, 225] on button "Add" at bounding box center [475, 224] width 10 height 6
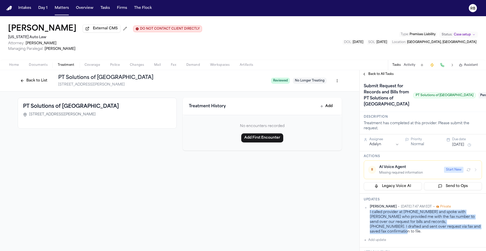
drag, startPoint x: 468, startPoint y: 228, endPoint x: 378, endPoint y: 215, distance: 90.6
click at [370, 216] on div "Richelle Bauman • Oct 6, 2025 7:47 AM EDT • Private I called provider at 770-34…" at bounding box center [423, 219] width 118 height 29
copy div "I called provider at 770-345-3057 and spoke with Heather who provided me with t…"
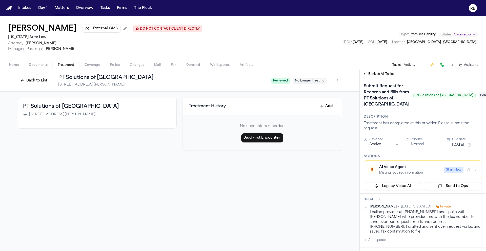
click at [479, 96] on span "Pending" at bounding box center [489, 95] width 20 height 6
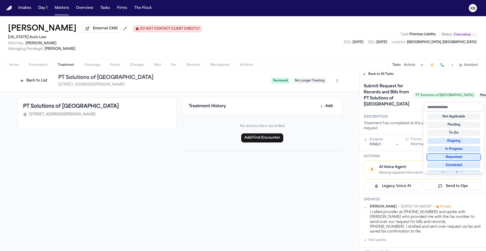
click at [460, 155] on div "Requested" at bounding box center [454, 157] width 53 height 6
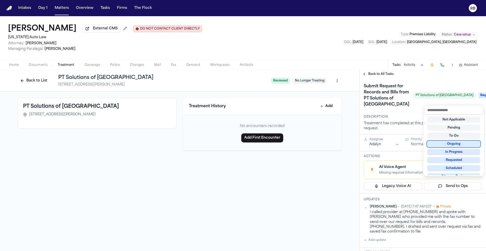
click at [395, 96] on div "Submit Request for Records and Bills from PT Solutions of Canton West PT Soluti…" at bounding box center [423, 95] width 118 height 26
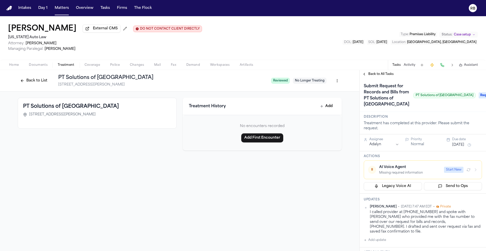
click at [395, 102] on h1 "Submit Request for Records and Bills from PT Solutions of Canton West" at bounding box center [387, 95] width 50 height 26
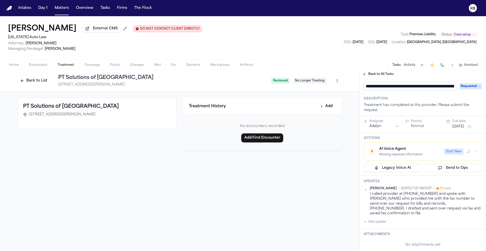
scroll to position [0, 60]
click at [374, 87] on input "**********" at bounding box center [408, 86] width 88 height 8
type input "**********"
click at [397, 126] on body "**********" at bounding box center [243, 125] width 486 height 251
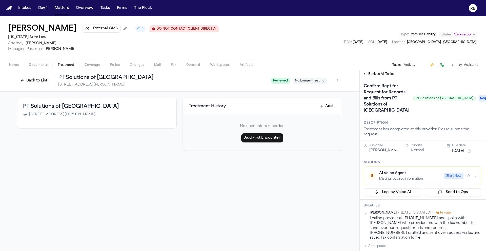
click at [463, 152] on button "[DATE]" at bounding box center [458, 151] width 12 height 5
click at [437, 201] on button "13" at bounding box center [438, 202] width 8 height 8
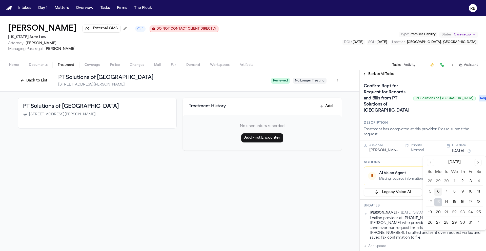
click at [432, 119] on div "Description Treatment has completed at this provider. Please submit the request." at bounding box center [423, 129] width 126 height 23
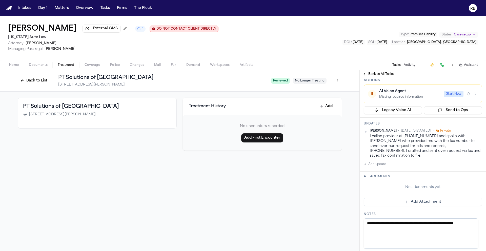
scroll to position [87, 0]
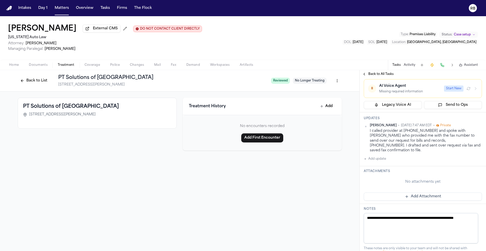
click at [419, 193] on button "Add Attachment" at bounding box center [423, 197] width 118 height 8
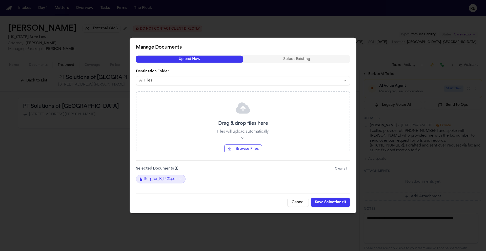
click at [331, 202] on button "Save Selection ( 1 )" at bounding box center [330, 202] width 39 height 9
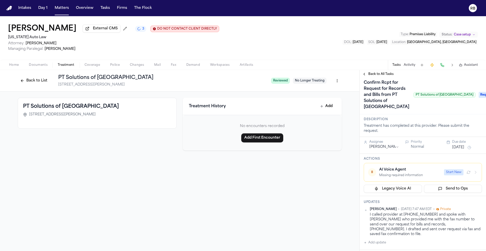
scroll to position [0, 0]
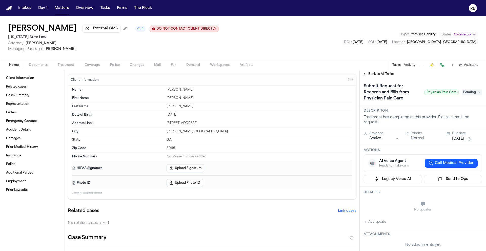
click at [279, 42] on div "Keith Thomas External CMS 1 DO NOT CONTACT CLIENT DIRECTLY DO NOT CONTACT Michi…" at bounding box center [243, 38] width 486 height 44
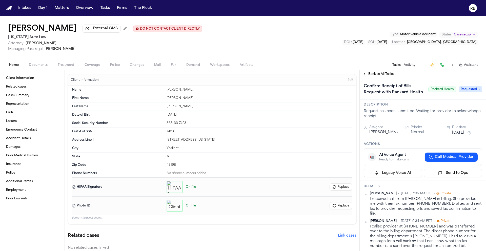
scroll to position [138, 0]
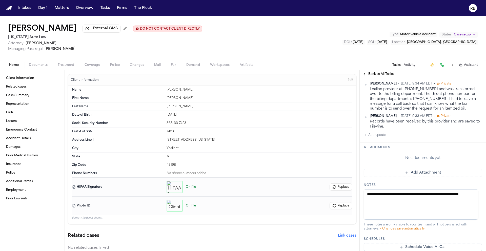
click at [420, 175] on button "Add Attachment" at bounding box center [423, 173] width 118 height 8
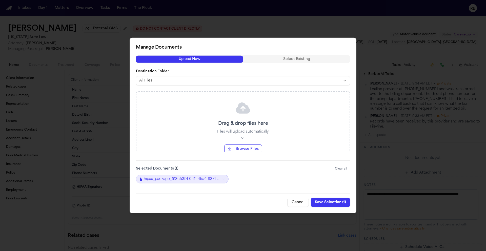
click at [331, 201] on button "Save Selection ( 1 )" at bounding box center [330, 202] width 39 height 9
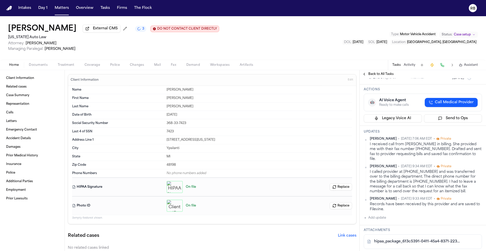
scroll to position [0, 0]
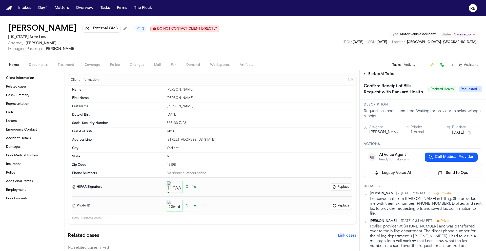
click at [257, 34] on div "Malisha Jones External CMS 3 DO NOT CONTACT CLIENT DIRECTLY DO NOT CONTACT Mich…" at bounding box center [243, 38] width 486 height 44
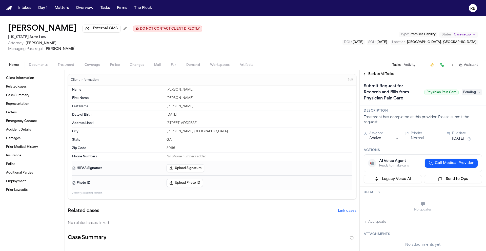
click at [69, 66] on span "Treatment" at bounding box center [66, 65] width 17 height 4
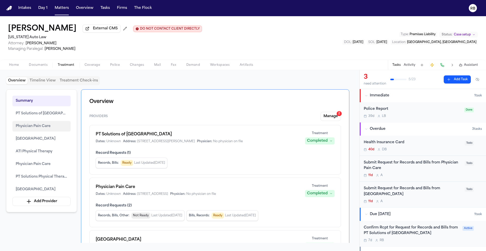
click at [47, 128] on span "Physician Pain Care" at bounding box center [33, 126] width 35 height 6
click at [46, 127] on span "Physician Pain Care" at bounding box center [33, 126] width 35 height 6
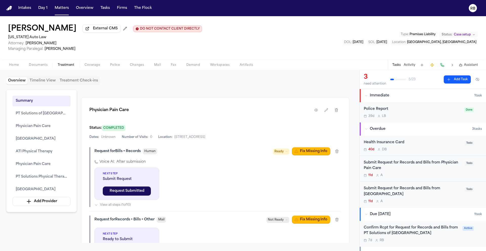
scroll to position [559, 0]
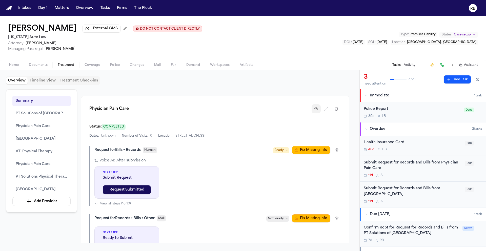
click at [317, 108] on icon "button" at bounding box center [316, 109] width 4 height 4
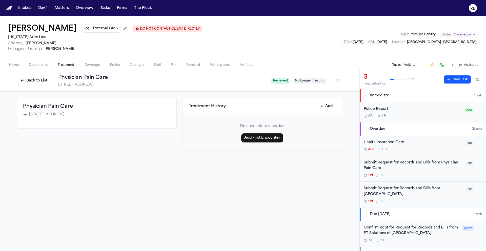
drag, startPoint x: 136, startPoint y: 86, endPoint x: 58, endPoint y: 86, distance: 78.5
click at [58, 86] on div "[STREET_ADDRESS]" at bounding box center [162, 84] width 209 height 5
copy span "[STREET_ADDRESS]"
click at [436, 174] on div "11d A" at bounding box center [413, 175] width 98 height 4
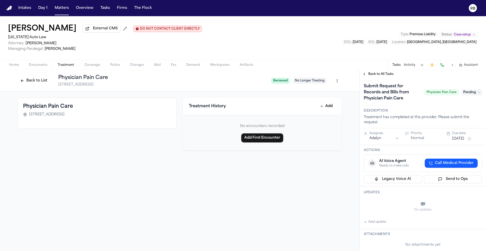
click at [380, 222] on button "Add update" at bounding box center [375, 222] width 22 height 6
click at [387, 204] on textarea "Add your update" at bounding box center [426, 205] width 108 height 10
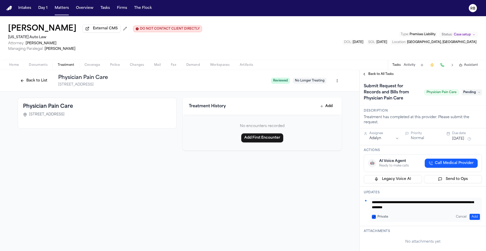
scroll to position [10, 0]
type textarea "**********"
click at [472, 217] on button "Add" at bounding box center [475, 217] width 10 height 6
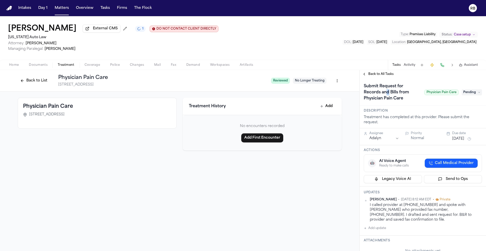
click at [389, 91] on h1 "Submit Request for Records and Bills from Physician Pain Care" at bounding box center [392, 92] width 61 height 20
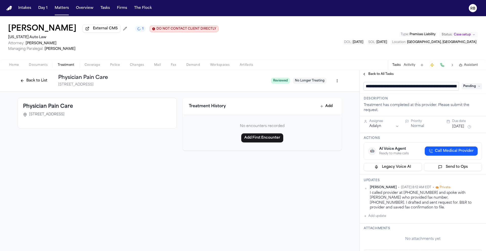
scroll to position [0, 39]
click at [374, 88] on input "**********" at bounding box center [409, 86] width 91 height 8
type input "**********"
click at [384, 125] on html "**********" at bounding box center [243, 125] width 486 height 251
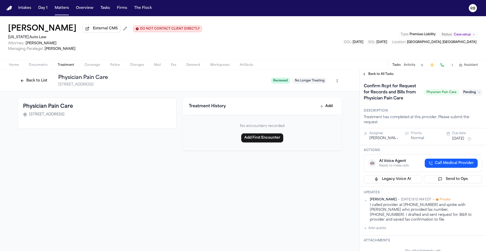
click at [457, 140] on button "[DATE]" at bounding box center [458, 139] width 12 height 5
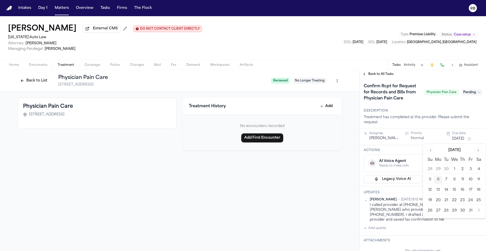
click at [441, 189] on button "13" at bounding box center [438, 190] width 8 height 8
click at [439, 128] on div "Description Treatment has completed at this provider. Please submit the request." at bounding box center [423, 117] width 126 height 23
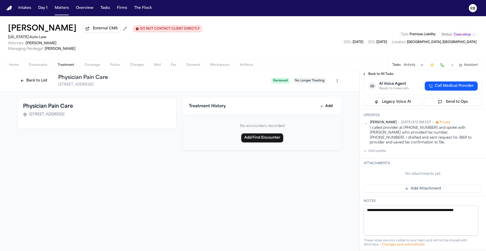
scroll to position [78, 0]
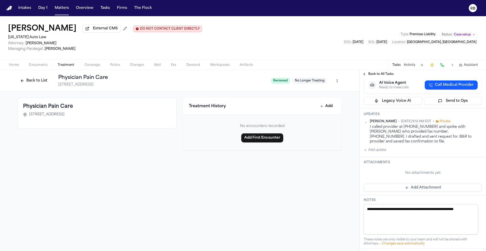
click at [426, 184] on button "Add Attachment" at bounding box center [423, 188] width 118 height 8
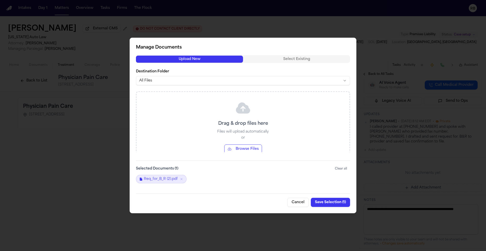
click at [325, 203] on button "Save Selection ( 1 )" at bounding box center [330, 202] width 39 height 9
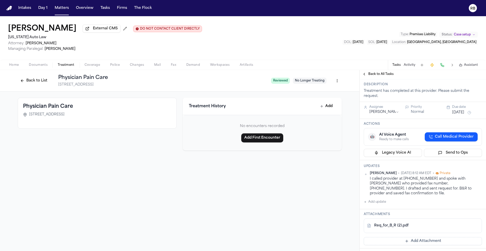
scroll to position [0, 0]
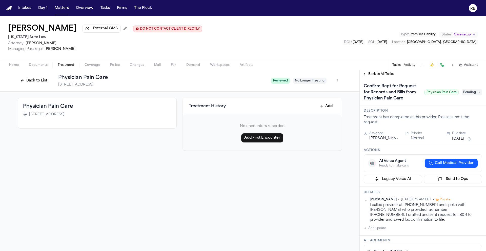
click at [468, 95] on span "Pending" at bounding box center [472, 92] width 20 height 6
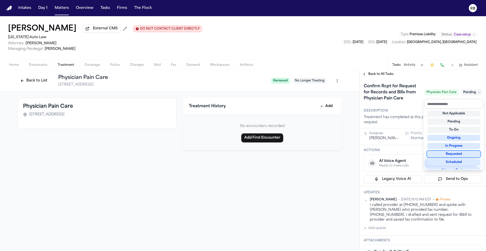
click at [458, 153] on div "Requested" at bounding box center [454, 154] width 53 height 6
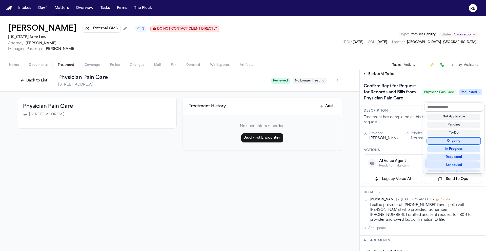
click at [410, 103] on div "Confirm Rcpt for Request for Records and Bills from Physician Pain Care Physici…" at bounding box center [423, 92] width 118 height 20
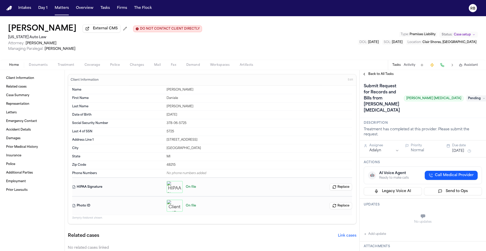
click at [66, 67] on span "Treatment" at bounding box center [66, 65] width 17 height 4
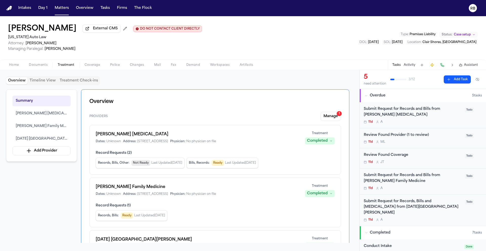
click at [416, 118] on div "Submit Request for Records and Bills from Ruffini Chiropractic" at bounding box center [413, 112] width 98 height 12
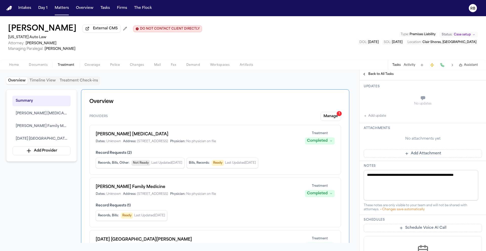
scroll to position [124, 0]
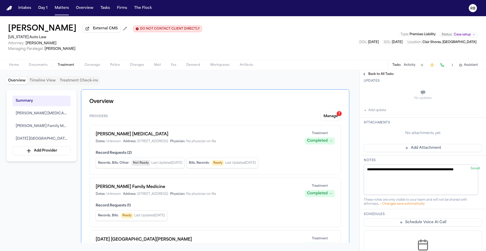
click at [416, 144] on button "Add Attachment" at bounding box center [423, 148] width 118 height 8
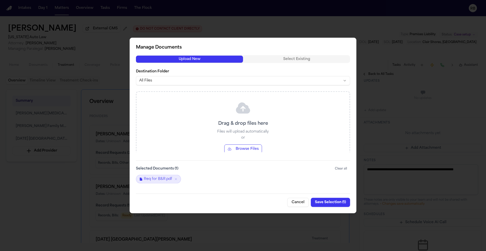
click at [334, 204] on button "Save Selection ( 1 )" at bounding box center [330, 202] width 39 height 9
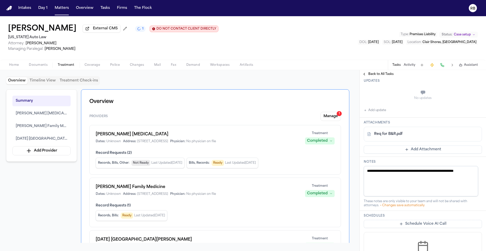
click at [380, 107] on button "Add update" at bounding box center [375, 110] width 22 height 6
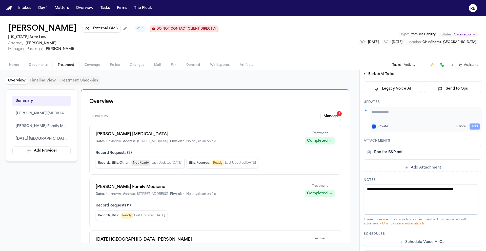
click at [399, 109] on textarea "Add your update" at bounding box center [426, 114] width 108 height 10
type textarea "**********"
click at [416, 124] on button "Add" at bounding box center [475, 127] width 10 height 6
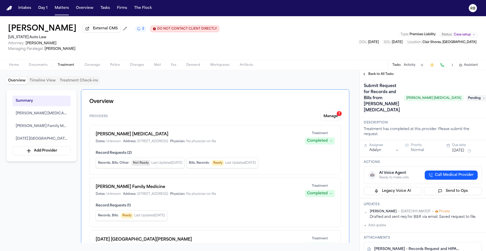
scroll to position [0, 0]
click at [402, 91] on h1 "Submit Request for Records and Bills from Ruffini Chiropractic" at bounding box center [382, 98] width 40 height 32
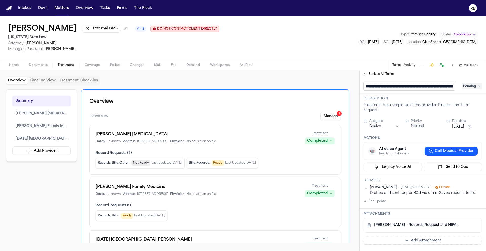
drag, startPoint x: 368, startPoint y: 88, endPoint x: 343, endPoint y: 87, distance: 25.1
click at [343, 87] on div "Overview Timeline View Treatment Check-ins Summary Ruffini Chiropractic Henry F…" at bounding box center [243, 160] width 486 height 181
type input "**********"
click at [416, 88] on div "**********" at bounding box center [423, 86] width 118 height 8
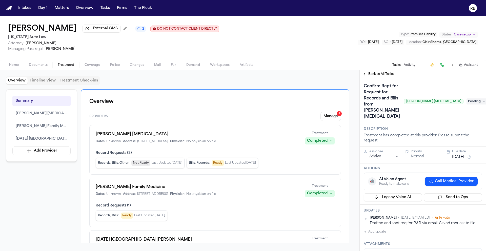
click at [416, 99] on span "Pending" at bounding box center [477, 102] width 20 height 6
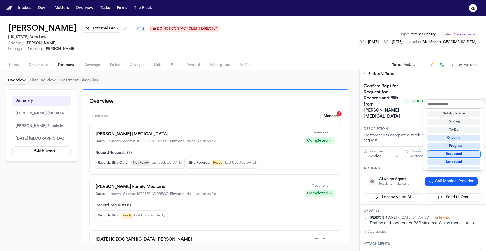
click at [416, 155] on div "Requested" at bounding box center [454, 154] width 53 height 6
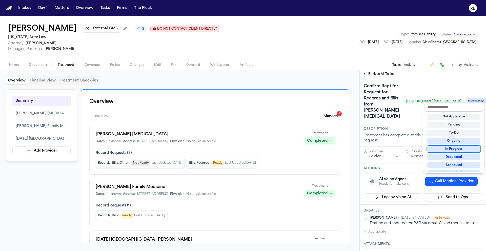
click at [395, 145] on div "**********" at bounding box center [423, 255] width 126 height 354
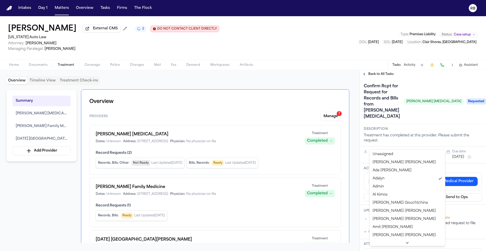
click at [395, 145] on html "Intakes Day 1 Matters Overview Tasks Firms The Flock RB Daniale Coston External…" at bounding box center [243, 125] width 486 height 251
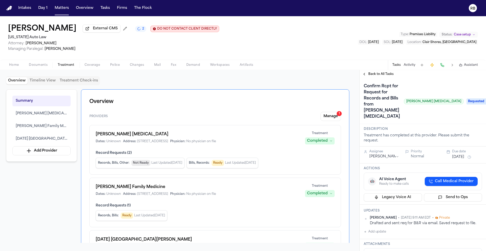
click at [416, 155] on button "Sep 25, 2025" at bounding box center [458, 157] width 12 height 5
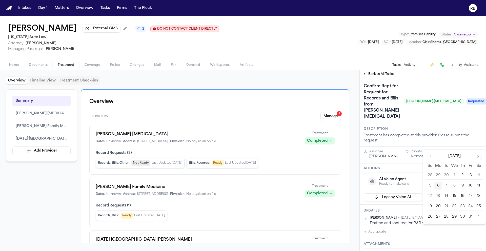
click at [416, 194] on button "13" at bounding box center [438, 196] width 8 height 8
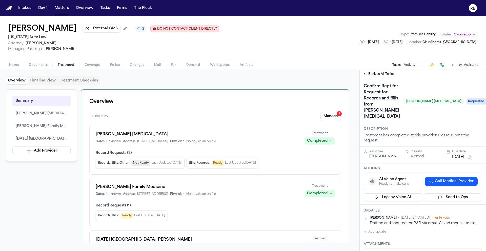
click at [416, 110] on div "Confirm Rcpt for Request for Records and Bills from Ruffini Chiropractic Ruffin…" at bounding box center [423, 101] width 126 height 46
click at [333, 55] on div "Daniale Coston External CMS 2 DO NOT CONTACT CLIENT DIRECTLY DO NOT CONTACT Mic…" at bounding box center [243, 38] width 486 height 44
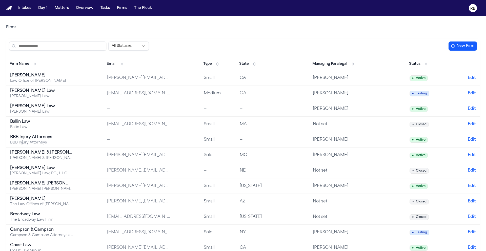
click at [29, 47] on input "search" at bounding box center [57, 46] width 97 height 9
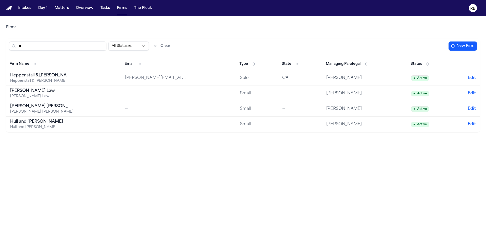
type input "**"
click at [53, 122] on div "Hull and [PERSON_NAME]" at bounding box center [41, 122] width 63 height 6
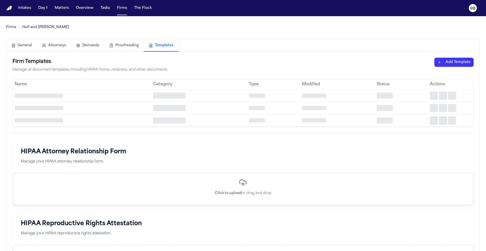
click at [161, 46] on button "Templates" at bounding box center [161, 46] width 35 height 12
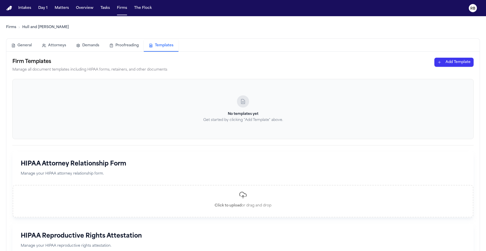
click at [18, 46] on button "General" at bounding box center [21, 45] width 31 height 11
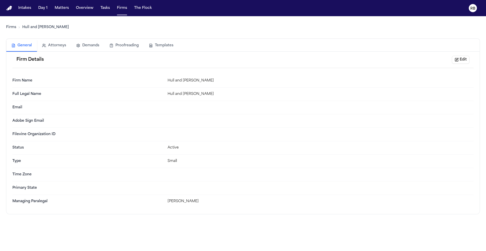
click at [61, 45] on button "Attorneys" at bounding box center [54, 45] width 34 height 11
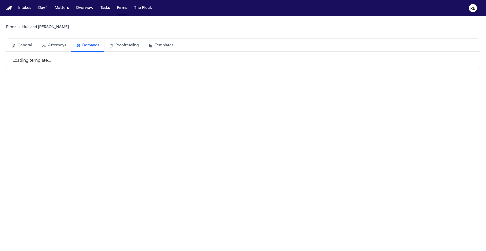
click at [90, 45] on button "Demands" at bounding box center [87, 46] width 33 height 12
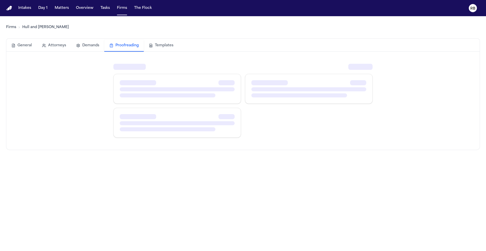
click at [122, 46] on button "Proofreading" at bounding box center [124, 46] width 40 height 12
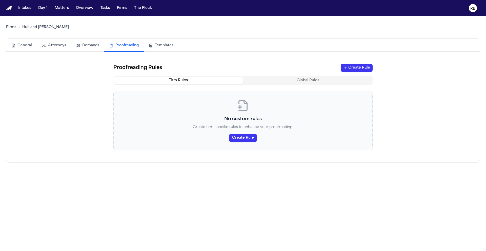
click at [162, 48] on button "Templates" at bounding box center [161, 45] width 35 height 11
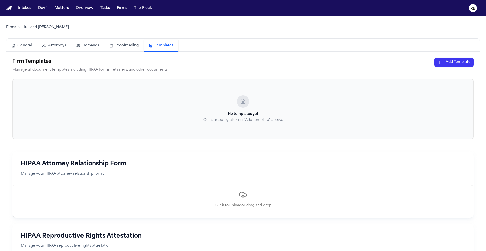
click at [19, 48] on button "General" at bounding box center [21, 45] width 31 height 11
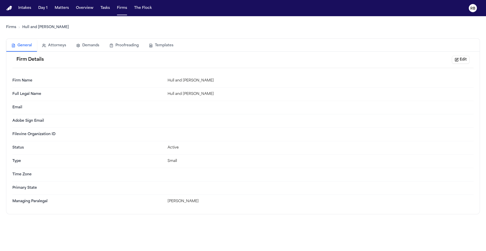
click at [99, 32] on div "Firms Hull and Zimmerman" at bounding box center [243, 27] width 474 height 14
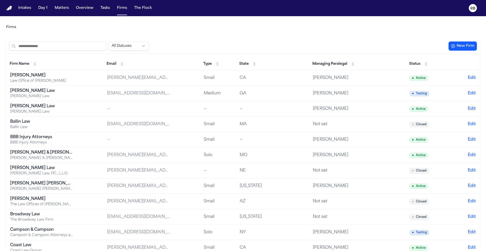
click at [256, 64] on button "State" at bounding box center [248, 64] width 22 height 8
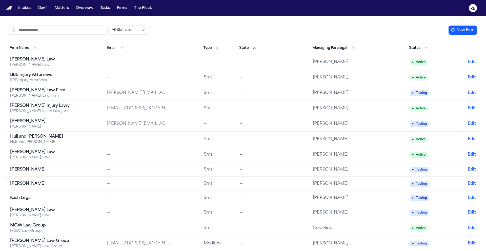
scroll to position [17, 0]
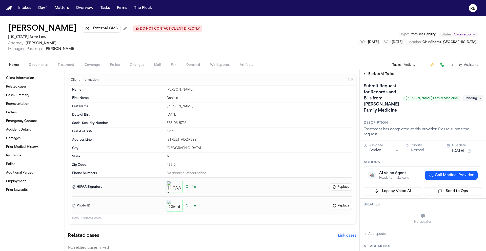
click at [383, 76] on span "Back to All Tasks" at bounding box center [381, 74] width 25 height 4
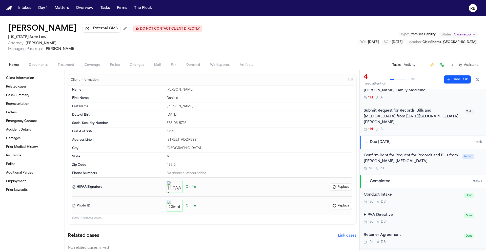
scroll to position [47, 0]
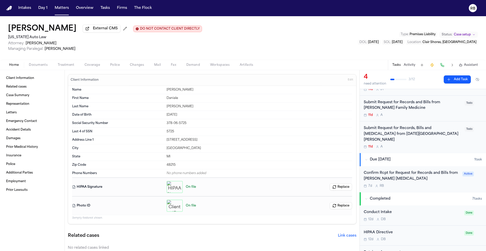
click at [437, 184] on div "Confirm Rcpt for Request for Records and Bills from [PERSON_NAME] [MEDICAL_DATA…" at bounding box center [423, 179] width 126 height 26
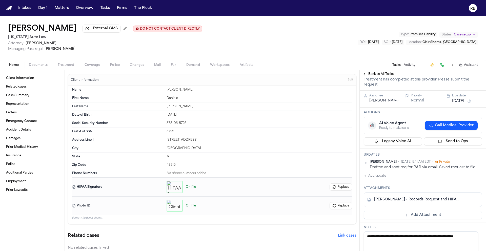
scroll to position [56, 0]
click at [439, 192] on div "[PERSON_NAME] - Records Request and HIPAA Auth to [PERSON_NAME] [MEDICAL_DATA] …" at bounding box center [423, 199] width 118 height 15
click at [421, 197] on link "D. Coston - Records Request and HIPAA Auth to Ruffini Chiropractic - 10.6.25" at bounding box center [417, 199] width 87 height 5
click at [366, 72] on div "Back to All Tasks" at bounding box center [423, 74] width 126 height 8
click at [366, 75] on button "Back to All Tasks" at bounding box center [378, 74] width 36 height 4
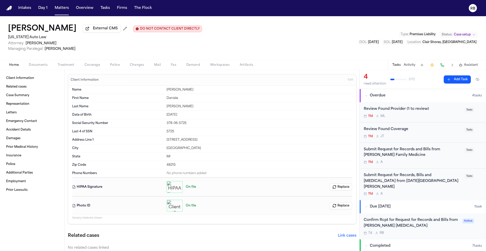
click at [443, 162] on div "11d A" at bounding box center [413, 162] width 98 height 4
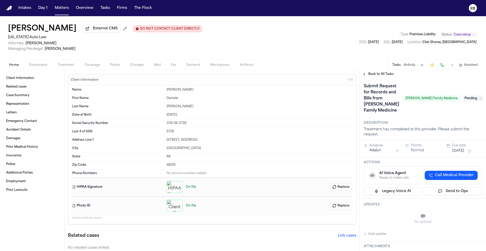
click at [67, 67] on span "Treatment" at bounding box center [66, 65] width 17 height 4
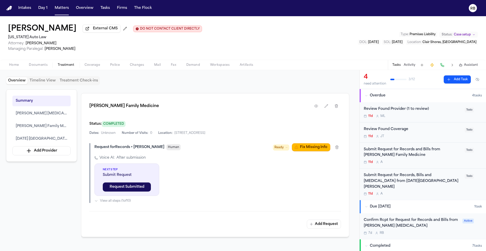
scroll to position [437, 0]
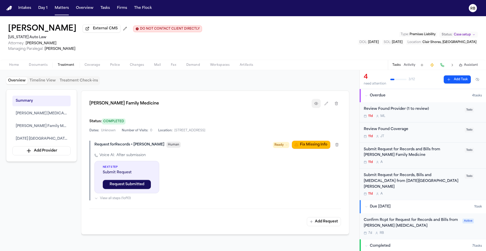
click at [318, 103] on icon "button" at bounding box center [316, 104] width 4 height 4
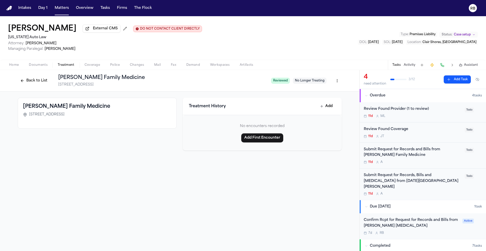
drag, startPoint x: 157, startPoint y: 85, endPoint x: 53, endPoint y: 87, distance: 103.9
click at [53, 87] on div "Back to List Henry Ford Family Medicine 24911 Little Mack Ave., St. Clair Shore…" at bounding box center [142, 80] width 249 height 13
click at [53, 86] on div "Back to List Henry Ford Family Medicine 24911 Little Mack Ave., St. Clair Shore…" at bounding box center [142, 80] width 249 height 13
click at [142, 81] on h1 "[PERSON_NAME] Family Medicine" at bounding box center [162, 77] width 209 height 7
drag, startPoint x: 149, startPoint y: 87, endPoint x: 56, endPoint y: 88, distance: 92.2
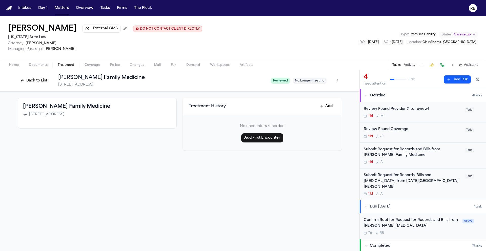
click at [56, 87] on div "Back to List Henry Ford Family Medicine 24911 Little Mack Ave., St. Clair Shore…" at bounding box center [142, 80] width 249 height 13
copy span "[STREET_ADDRESS]"
click at [248, 169] on div "Back to List Henry Ford Family Medicine 24911 Little Mack Ave., St. Clair Shore…" at bounding box center [180, 160] width 360 height 181
click at [437, 158] on div "Submit Request for Records and Bills from [PERSON_NAME] Family Medicine" at bounding box center [413, 153] width 98 height 12
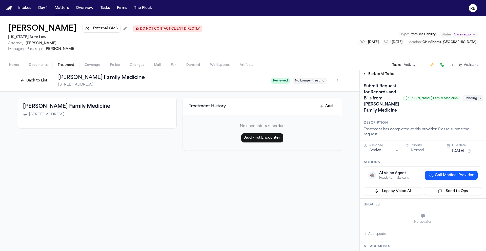
click at [390, 93] on h1 "Submit Request for Records and Bills from [PERSON_NAME] Family Medicine" at bounding box center [382, 98] width 40 height 32
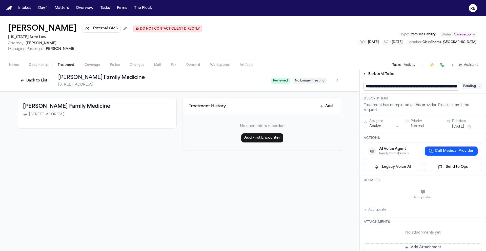
scroll to position [0, 56]
click at [371, 87] on input "**********" at bounding box center [409, 86] width 91 height 8
type input "**********"
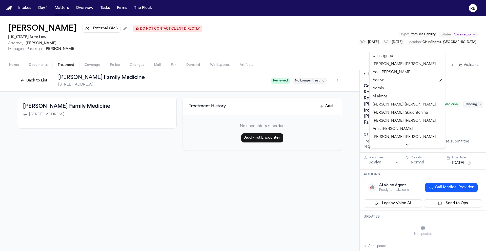
click at [392, 127] on body "Intakes Day 1 Matters Overview Tasks Firms The Flock RB Daniale Coston External…" at bounding box center [243, 125] width 486 height 251
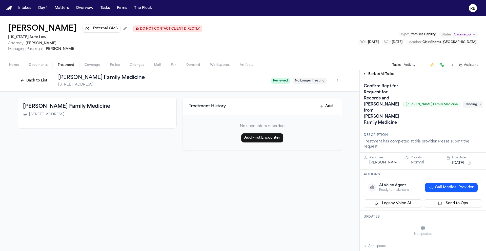
click at [458, 161] on button "[DATE]" at bounding box center [458, 163] width 12 height 5
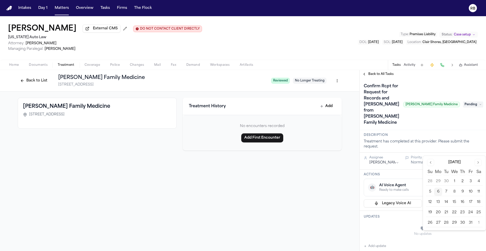
click at [440, 201] on button "13" at bounding box center [438, 202] width 8 height 8
click at [442, 114] on div "Confirm Rcpt for Request for Records and Bills from Henry Ford Family Medicine …" at bounding box center [412, 104] width 96 height 45
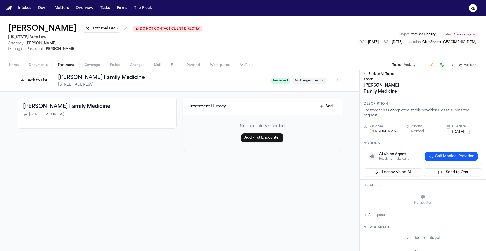
scroll to position [65, 0]
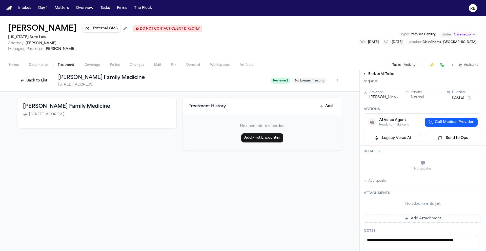
click at [379, 178] on button "Add update" at bounding box center [375, 181] width 22 height 6
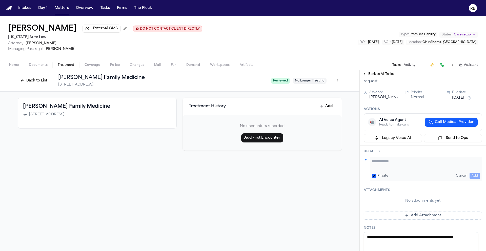
click at [409, 159] on textarea "Add your update" at bounding box center [426, 164] width 108 height 10
type textarea "**********"
click at [472, 173] on button "Add" at bounding box center [475, 176] width 10 height 6
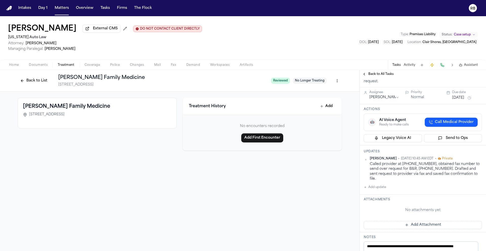
click at [477, 163] on div "Called provider at 586-777-2050, obtained fax number to send over request for B…" at bounding box center [426, 172] width 112 height 20
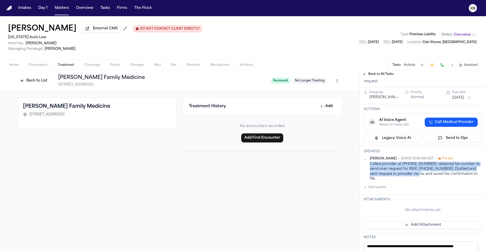
drag, startPoint x: 416, startPoint y: 164, endPoint x: 370, endPoint y: 153, distance: 47.2
click at [370, 162] on div "Called provider at 586-777-2050, obtained fax number to send over request for B…" at bounding box center [426, 172] width 112 height 20
copy div "Called provider at 586-777-2050, obtained fax number to send over request for B…"
click at [422, 221] on button "Add Attachment" at bounding box center [423, 225] width 118 height 8
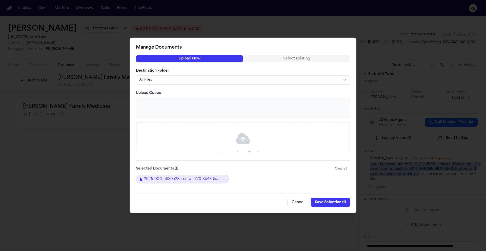
click at [331, 202] on button "Save Selection ( 1 )" at bounding box center [330, 202] width 39 height 9
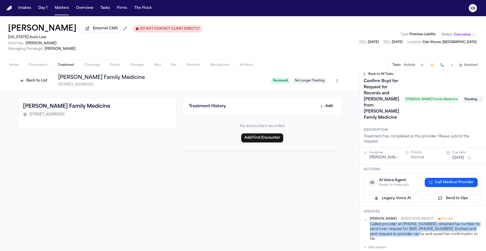
scroll to position [0, 0]
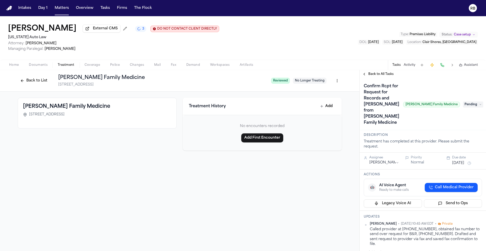
click at [464, 102] on span "Pending" at bounding box center [473, 105] width 20 height 6
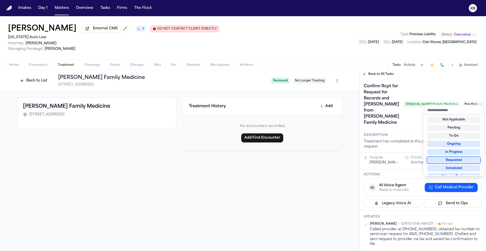
click at [463, 159] on div "Requested" at bounding box center [454, 160] width 53 height 6
click at [412, 119] on div "Confirm Rcpt for Request for Records and Bills from Henry Ford Family Medicine …" at bounding box center [423, 104] width 126 height 52
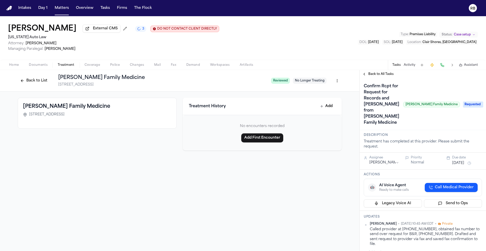
click at [378, 74] on span "Back to All Tasks" at bounding box center [381, 74] width 25 height 4
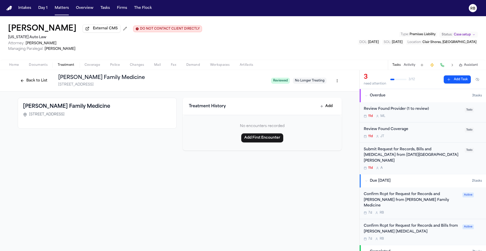
click at [424, 157] on div "Submit Request for Records, Bills and [MEDICAL_DATA] from [DATE][GEOGRAPHIC_DAT…" at bounding box center [413, 155] width 98 height 17
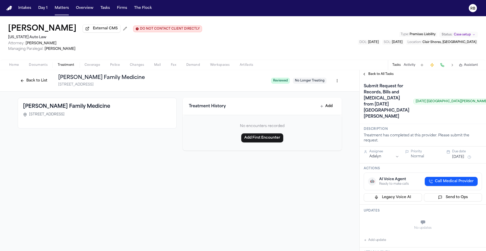
click at [68, 66] on span "Treatment" at bounding box center [66, 65] width 17 height 4
click at [38, 82] on button "Back to List" at bounding box center [34, 81] width 32 height 8
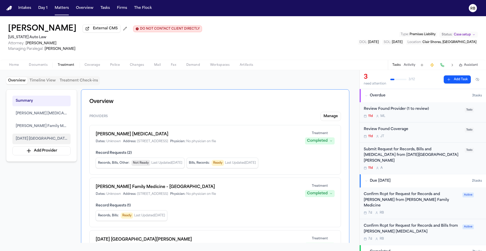
click at [55, 140] on span "[DATE] [GEOGRAPHIC_DATA][PERSON_NAME]" at bounding box center [42, 139] width 52 height 6
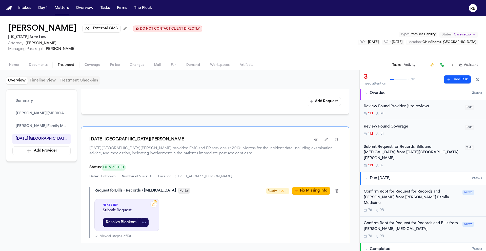
scroll to position [3, 0]
click at [437, 208] on div "7d R B" at bounding box center [412, 210] width 96 height 4
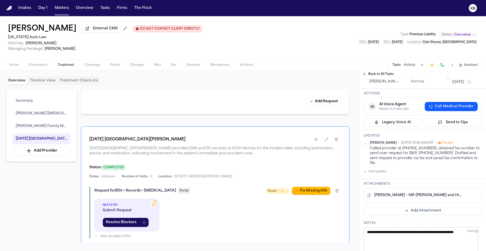
scroll to position [86, 0]
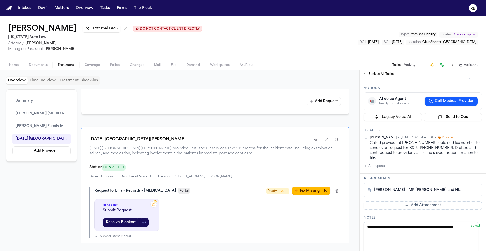
click at [412, 193] on link "D. Coston - MR Request and HIPAA Auth to Henry Ford Family Medicine - 10.6.25" at bounding box center [417, 190] width 87 height 5
click at [15, 66] on span "Home" at bounding box center [14, 65] width 10 height 4
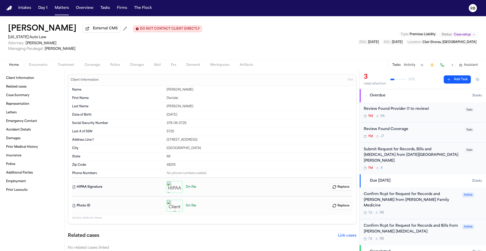
click at [448, 161] on div "Submit Request for Records, Bills and Radiology from Ascension St. John Hospita…" at bounding box center [413, 158] width 98 height 23
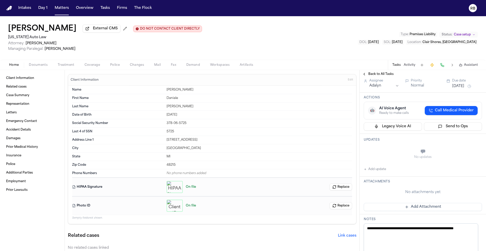
scroll to position [73, 0]
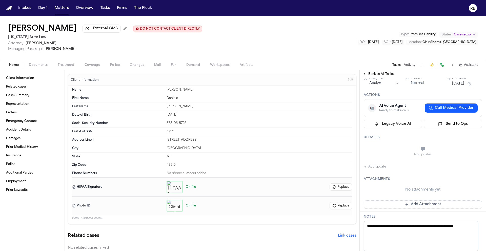
click at [380, 164] on button "Add update" at bounding box center [375, 167] width 22 height 6
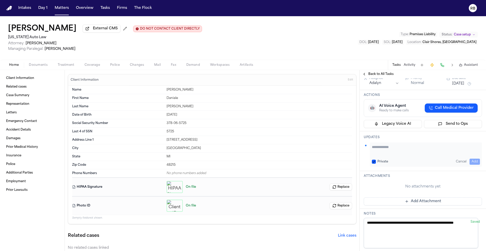
click at [405, 150] on div "Private Cancel Add" at bounding box center [426, 155] width 112 height 24
click at [404, 149] on textarea "Add your update" at bounding box center [426, 150] width 108 height 10
type textarea "**********"
click at [470, 159] on button "Add" at bounding box center [475, 162] width 10 height 6
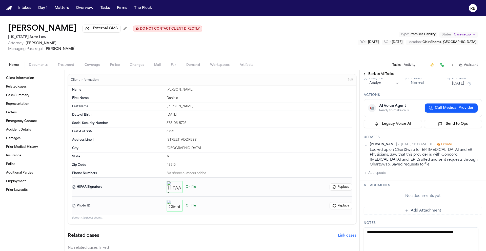
click at [421, 207] on button "Add Attachment" at bounding box center [423, 211] width 118 height 8
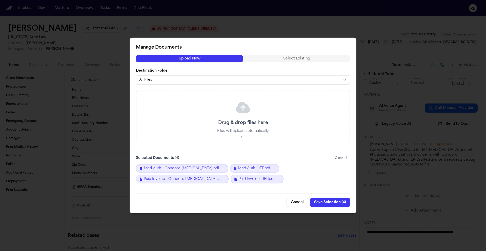
click at [332, 203] on button "Save Selection ( 4 )" at bounding box center [330, 202] width 40 height 9
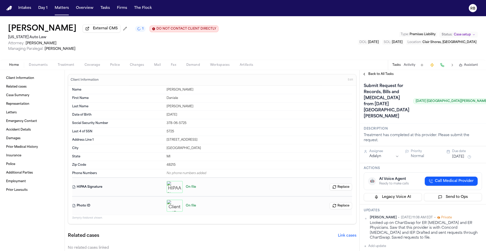
scroll to position [0, 0]
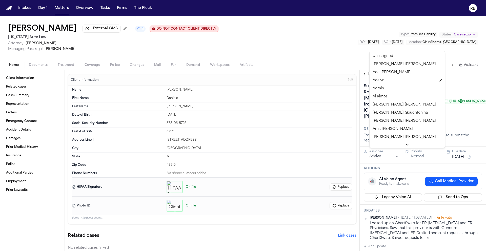
click at [396, 151] on html "Intakes Day 1 Matters Overview Tasks Firms The Flock RB Daniale Coston External…" at bounding box center [243, 125] width 486 height 251
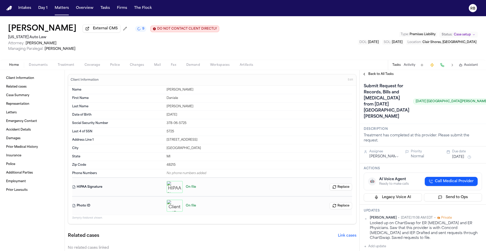
click at [464, 155] on button "[DATE]" at bounding box center [458, 157] width 12 height 5
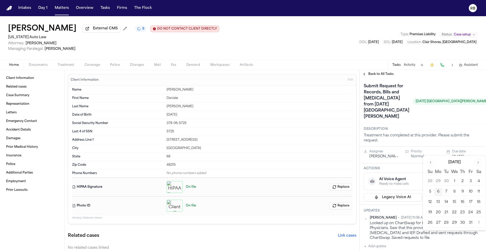
click at [478, 161] on button "Go to next month" at bounding box center [478, 162] width 7 height 7
click at [462, 194] on button "6" at bounding box center [463, 192] width 8 height 8
click at [448, 111] on div "Submit Request for Records, Bills and Radiology from Ascension St. John Hospita…" at bounding box center [427, 101] width 126 height 38
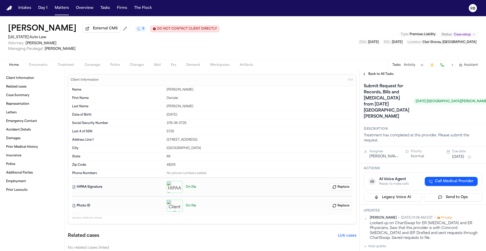
click at [375, 104] on h1 "Submit Request for Records, Bills and [MEDICAL_DATA] from [DATE][GEOGRAPHIC_DAT…" at bounding box center [387, 101] width 50 height 38
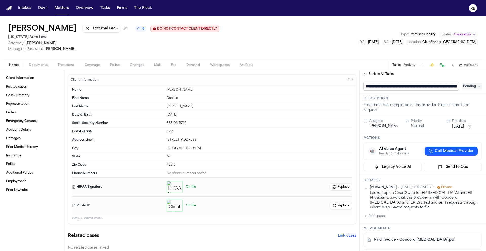
scroll to position [0, 78]
click at [377, 87] on input "**********" at bounding box center [409, 86] width 91 height 8
type input "**********"
click at [468, 86] on div "**********" at bounding box center [423, 86] width 118 height 8
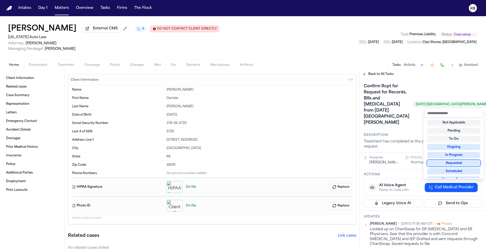
click at [462, 165] on div "Requested" at bounding box center [454, 163] width 53 height 6
click at [409, 122] on div "Confirm Rcpt for Request for Records, Bills and Radiology from Ascension St. Jo…" at bounding box center [423, 104] width 126 height 52
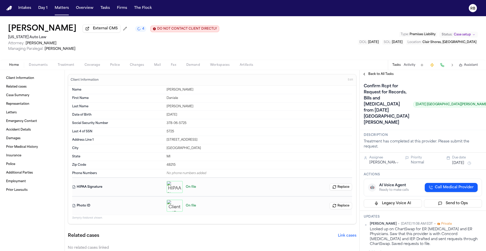
click at [286, 39] on div "Daniale Coston External CMS 4 DO NOT CONTACT CLIENT DIRECTLY DO NOT CONTACT Mic…" at bounding box center [243, 38] width 486 height 44
click at [383, 76] on span "Back to All Tasks" at bounding box center [381, 74] width 25 height 4
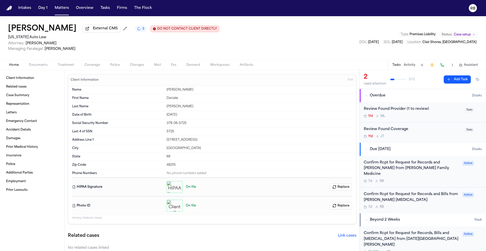
click at [313, 46] on div "Daniale Coston External CMS 3 DO NOT CONTACT CLIENT DIRECTLY DO NOT CONTACT Mic…" at bounding box center [243, 38] width 486 height 44
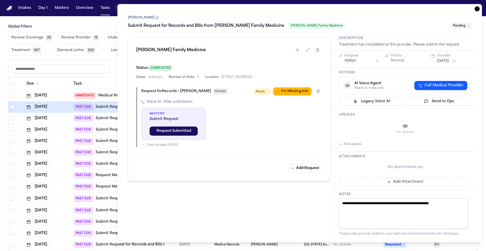
click at [3, 76] on div "Global Filters Review Coverage 22 Review Provider 12 Intake 1060 Police Report …" at bounding box center [243, 148] width 486 height 249
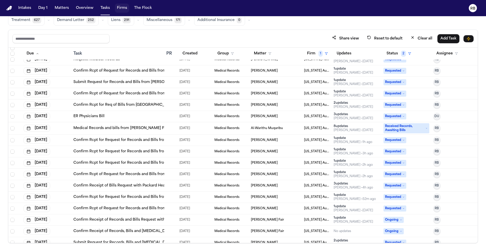
scroll to position [836, 0]
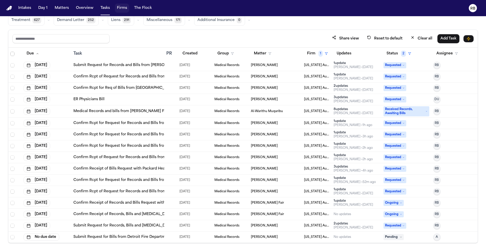
click at [169, 228] on td at bounding box center [170, 225] width 13 height 11
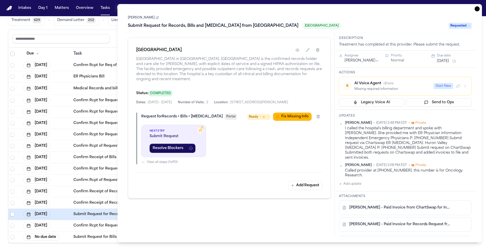
click at [477, 11] on icon "button" at bounding box center [477, 8] width 5 height 5
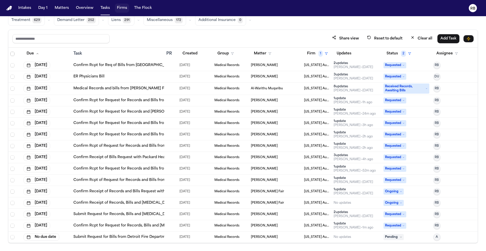
click at [169, 225] on div at bounding box center [170, 226] width 9 height 4
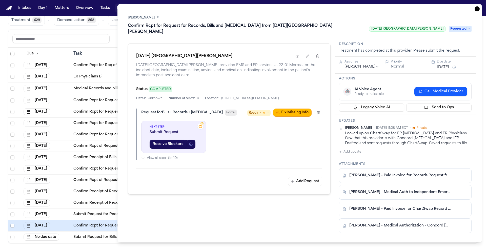
click at [477, 8] on icon "button" at bounding box center [477, 8] width 5 height 5
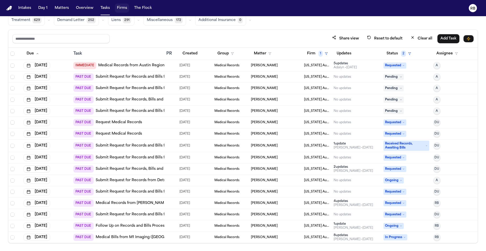
click at [261, 30] on div "Share view Reset to default Clear all Add Task" at bounding box center [243, 39] width 470 height 18
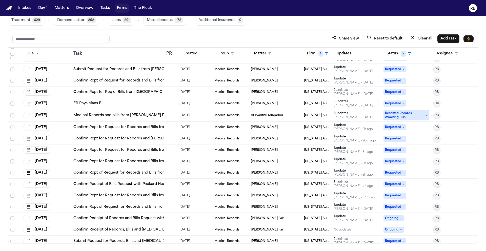
scroll to position [836, 0]
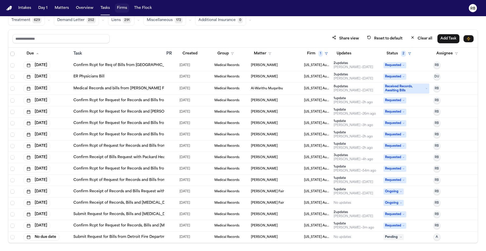
click at [282, 226] on div "[PERSON_NAME]" at bounding box center [275, 226] width 49 height 4
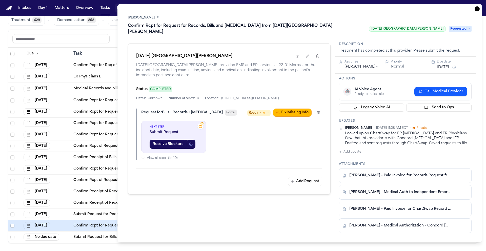
click at [477, 10] on icon "button" at bounding box center [477, 8] width 5 height 5
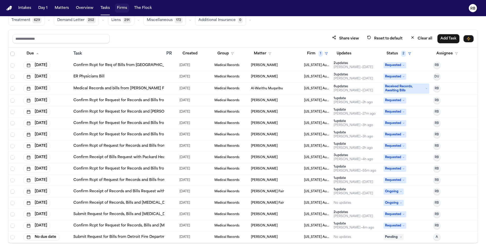
click at [477, 10] on button "RB" at bounding box center [473, 8] width 14 height 11
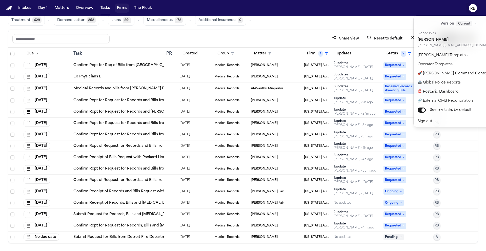
click at [379, 20] on div "Intakes Day 1 Matters Overview Tasks Firms The Flock RB Global Filters Review C…" at bounding box center [243, 125] width 486 height 251
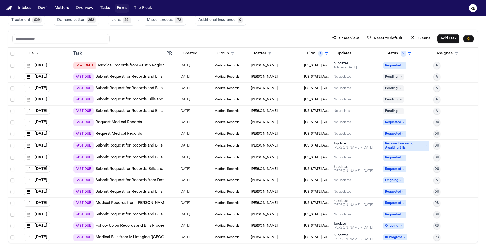
click at [393, 26] on div "Global Filters Review Coverage 23 Review Provider 13 Intake 1062 Police Report …" at bounding box center [243, 118] width 470 height 249
click at [62, 7] on button "Matters" at bounding box center [62, 8] width 18 height 9
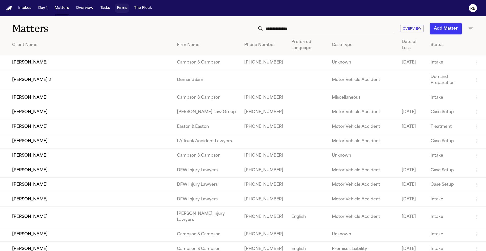
click at [340, 27] on input "text" at bounding box center [329, 28] width 131 height 11
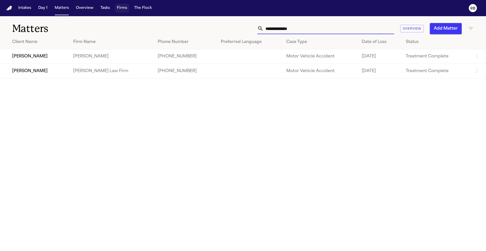
type input "**********"
click at [41, 75] on td "Christopher Ruest" at bounding box center [34, 71] width 69 height 14
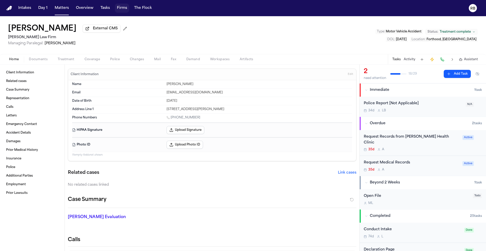
click at [70, 59] on span "Treatment" at bounding box center [66, 59] width 17 height 4
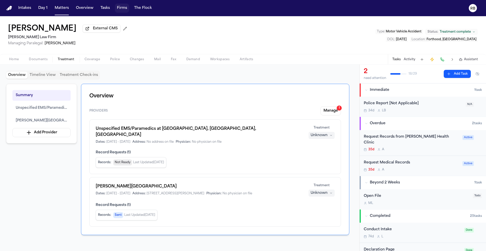
click at [434, 105] on div "Police Report [Not Applicable]" at bounding box center [413, 104] width 99 height 6
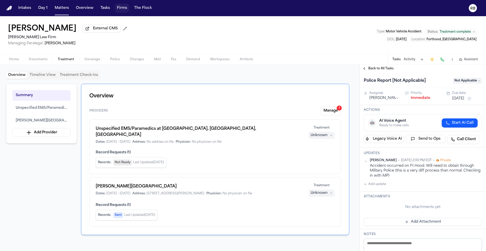
click at [440, 177] on div "Accident occurred on Ft Hood. Will need to obtain through Military Police (this…" at bounding box center [426, 171] width 112 height 15
click at [441, 177] on div "Accident occurred on Ft Hood. Will need to obtain through Military Police (this…" at bounding box center [426, 171] width 112 height 15
click at [442, 177] on div "Accident occurred on Ft Hood. Will need to obtain through Military Police (this…" at bounding box center [426, 171] width 112 height 15
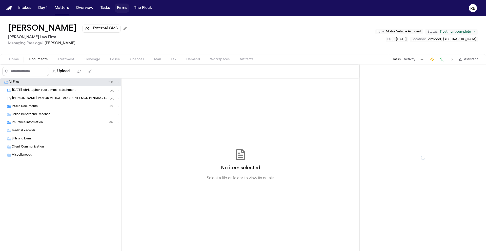
click at [39, 61] on span "Documents" at bounding box center [38, 59] width 19 height 4
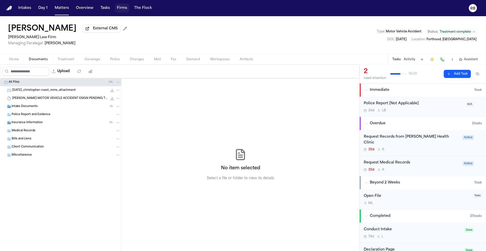
click at [65, 98] on span "CHRISTOPHER RUEST MOTOR VEHICLE ACCIDENT ESIGN PENDING TX (1).eml" at bounding box center [59, 98] width 95 height 4
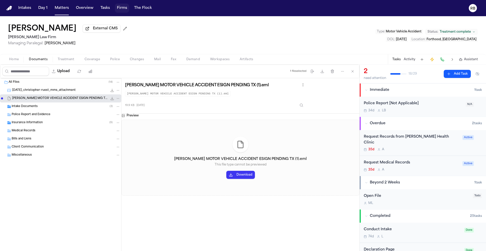
click at [17, 107] on span "Intake Documents" at bounding box center [25, 107] width 26 height 4
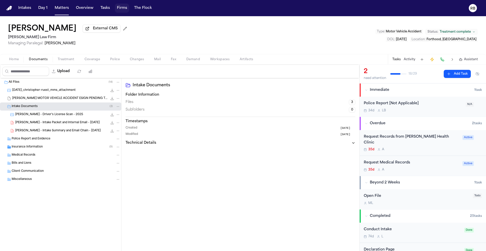
click at [71, 117] on div "C. Ruest - Driver's License Scan - 2025 800.6 KB • JPG" at bounding box center [67, 114] width 105 height 5
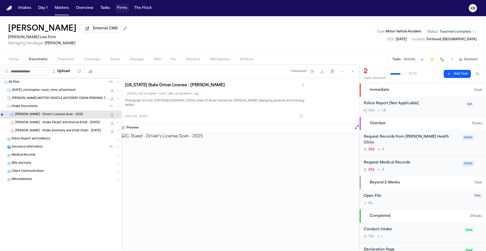
click at [66, 125] on span "C. Ruest - Intake Packet and Internal Email - 7.21.25" at bounding box center [57, 123] width 85 height 4
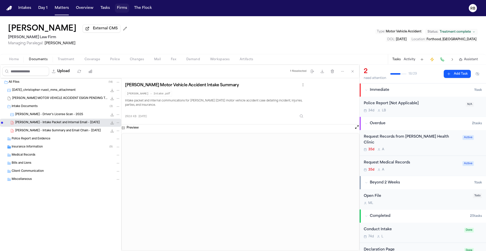
click at [42, 132] on span "C. Ruest - Intake Summary and Email Chain - 7.21.25" at bounding box center [58, 131] width 86 height 4
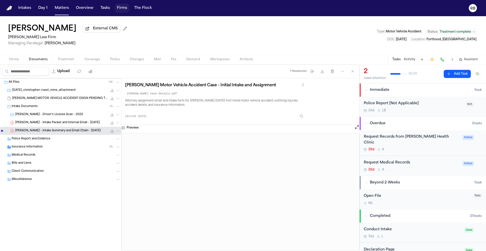
click at [57, 139] on div "Police Report and Evidence" at bounding box center [66, 139] width 109 height 5
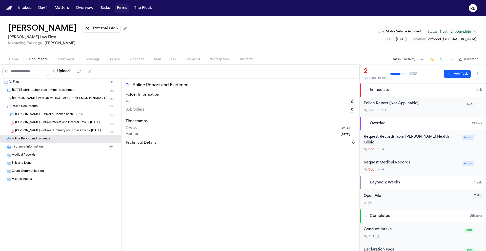
click at [40, 147] on span "Insurance Information" at bounding box center [27, 147] width 31 height 4
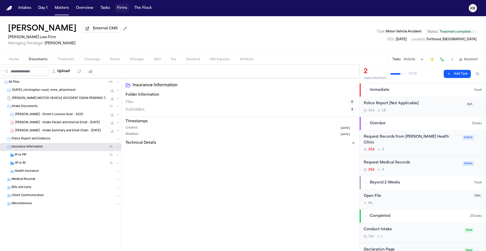
click at [25, 154] on span "1P or PIP" at bounding box center [21, 155] width 12 height 4
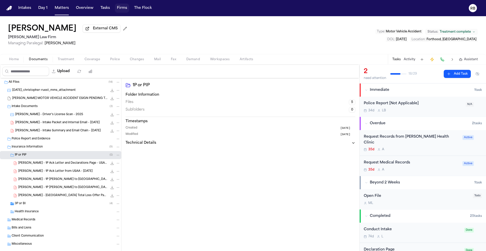
click at [53, 164] on span "C. Ruest - 1P Ack Letter and Declarations Page - USAA General Indemnity Company…" at bounding box center [62, 163] width 89 height 4
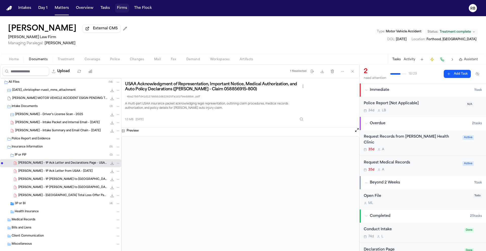
click at [25, 203] on span "3P or BI" at bounding box center [20, 204] width 11 height 4
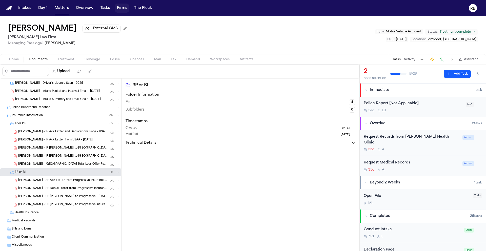
scroll to position [36, 0]
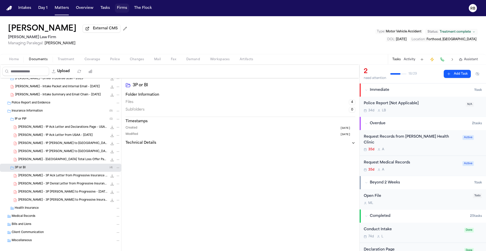
click at [63, 178] on span "C. Ruest - 3P Ack Letter from Progressive Insurance Company - 7.29.25" at bounding box center [62, 176] width 89 height 4
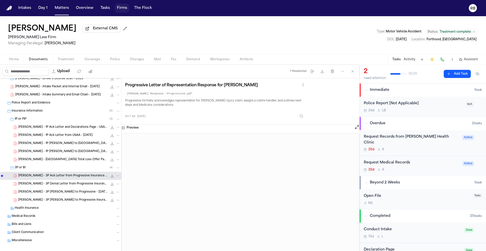
click at [65, 183] on span "C. Ruest - 3P Denial Letter from Progressive Insurance Company - 7.31.25" at bounding box center [62, 184] width 89 height 4
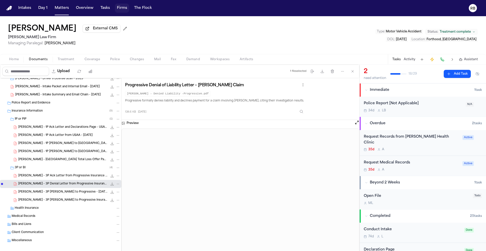
click at [64, 193] on span "C. Ruest - 3P LOR to Progressive - 7.29.25" at bounding box center [62, 192] width 89 height 4
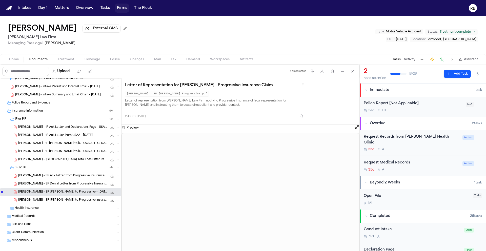
scroll to position [42, 0]
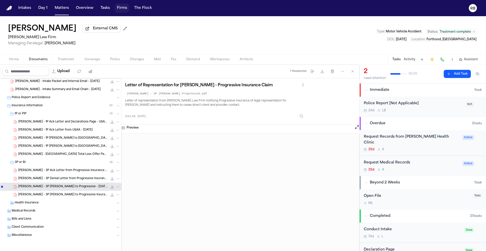
click at [73, 195] on span "C. Ruest - 3P LOR to Progressive Insurance Company - 7.29.25" at bounding box center [62, 195] width 89 height 4
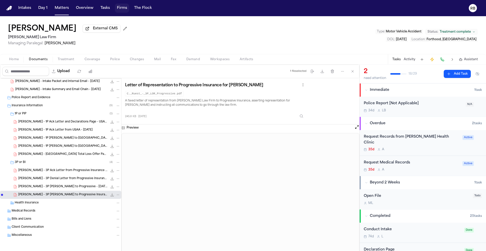
click at [53, 184] on div "C. Ruest - 3P LOR to Progressive - 7.29.25 214.2 KB • PDF" at bounding box center [69, 186] width 102 height 5
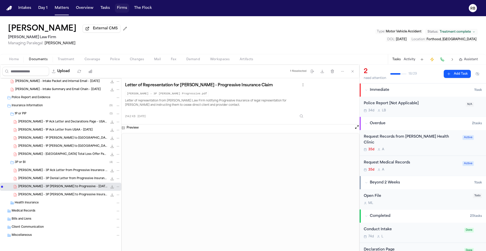
click at [54, 181] on div "C. Ruest - 3P Denial Letter from Progressive Insurance Company - 7.31.25 138.6 …" at bounding box center [60, 179] width 121 height 8
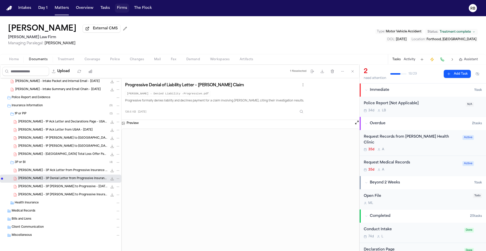
click at [65, 169] on span "C. Ruest - 3P Ack Letter from Progressive Insurance Company - 7.29.25" at bounding box center [62, 171] width 89 height 4
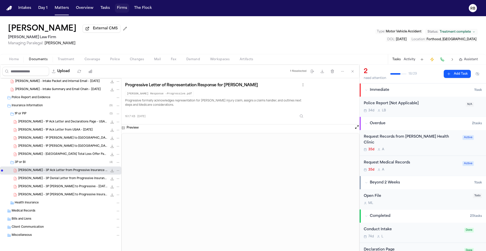
click at [44, 180] on span "C. Ruest - 3P Denial Letter from Progressive Insurance Company - 7.31.25" at bounding box center [62, 179] width 89 height 4
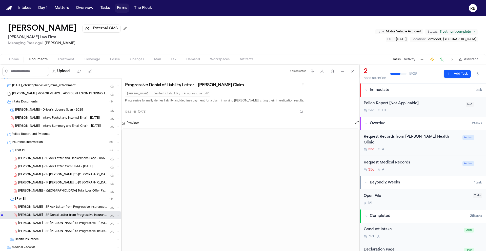
scroll to position [0, 0]
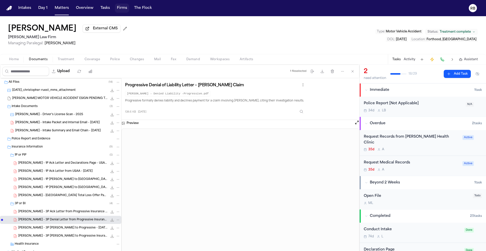
click at [203, 45] on div "Christopher Ruest External CMS Ruy Mireles Law Firm Managing Paralegal: Jessica…" at bounding box center [243, 35] width 486 height 38
click at [61, 113] on div "C. Ruest - Driver's License Scan - 2025 800.6 KB • JPG" at bounding box center [67, 114] width 105 height 5
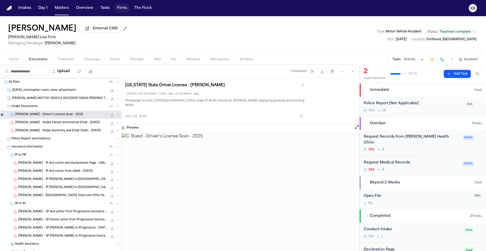
click at [69, 125] on div "C. Ruest - Intake Packet and Internal Email - 7.21.25 292.8 KB • PDF" at bounding box center [67, 122] width 105 height 5
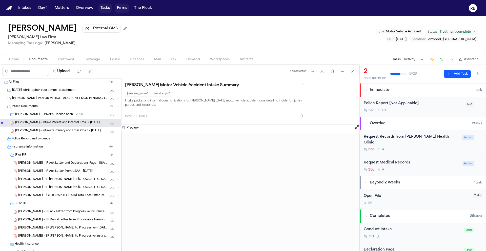
click at [105, 9] on button "Tasks" at bounding box center [105, 8] width 13 height 9
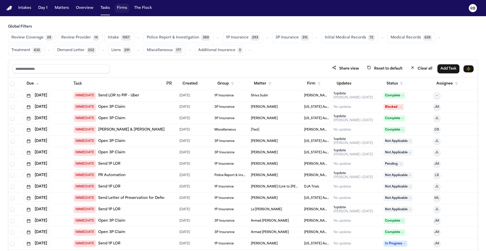
click at [188, 70] on div "Share view Reset to default Clear all Add Task" at bounding box center [242, 68] width 461 height 9
click at [393, 37] on span "Medical Records" at bounding box center [406, 37] width 30 height 5
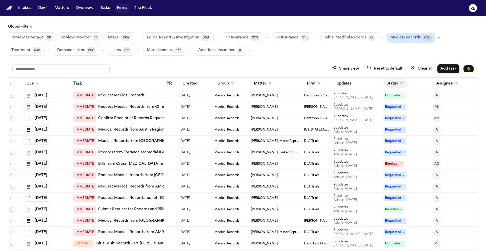
click at [386, 81] on button "Status" at bounding box center [395, 83] width 23 height 9
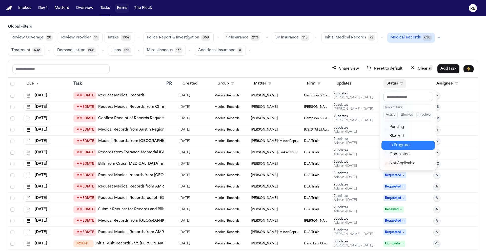
click at [408, 145] on div "In Progress" at bounding box center [411, 145] width 42 height 6
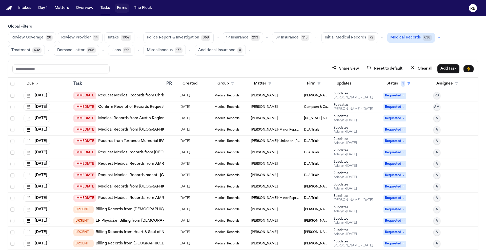
click at [292, 61] on div "Share view Reset to default Clear all Add Task" at bounding box center [243, 69] width 470 height 18
click at [311, 82] on button "Firm" at bounding box center [314, 83] width 20 height 9
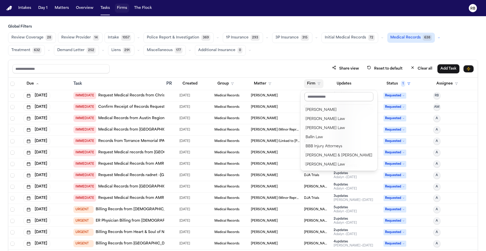
click at [319, 96] on input "text" at bounding box center [339, 96] width 69 height 9
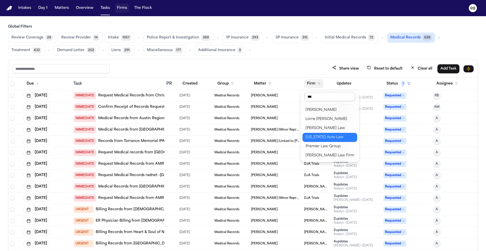
type input "****"
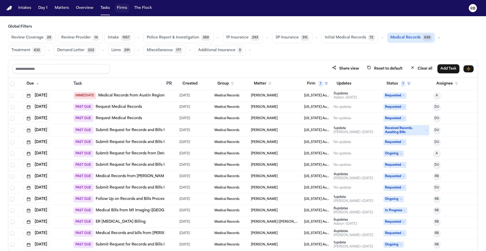
click at [317, 55] on div "Review Coverage 28 Review Provider 14 Intake 1057 Police Report & Investigation…" at bounding box center [243, 43] width 470 height 23
click at [387, 79] on button "Status 1" at bounding box center [399, 83] width 30 height 9
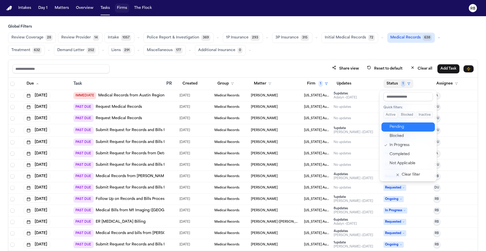
click at [398, 124] on div "Pending" at bounding box center [411, 127] width 42 height 6
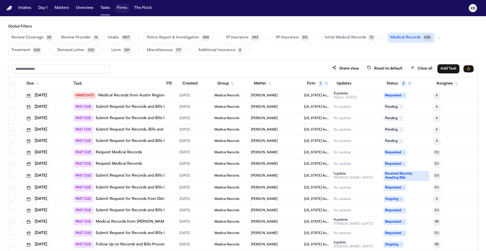
click at [170, 118] on div at bounding box center [170, 119] width 9 height 4
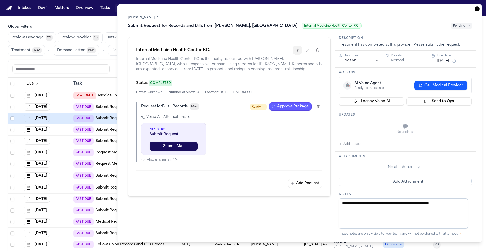
click at [300, 52] on button "button" at bounding box center [297, 50] width 9 height 9
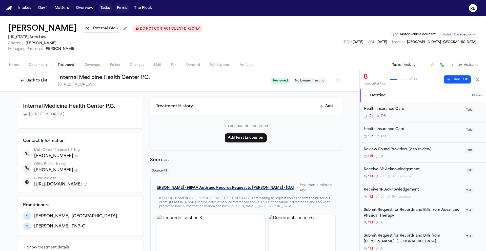
click at [106, 10] on button "Tasks" at bounding box center [105, 8] width 13 height 9
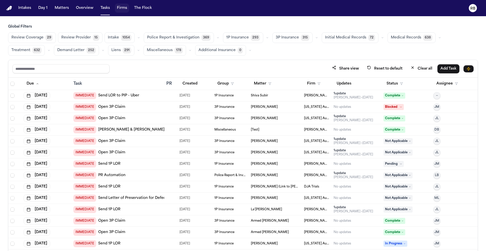
click at [395, 36] on span "Medical Records" at bounding box center [406, 37] width 30 height 5
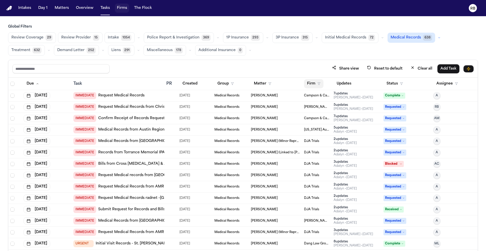
click at [311, 84] on button "Firm" at bounding box center [314, 83] width 20 height 9
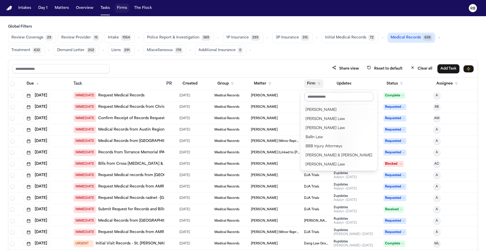
click at [317, 96] on input "text" at bounding box center [339, 96] width 69 height 9
type input "****"
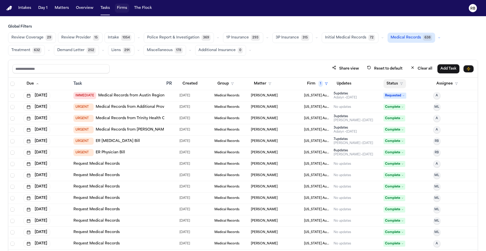
click at [393, 82] on button "Status" at bounding box center [395, 83] width 23 height 9
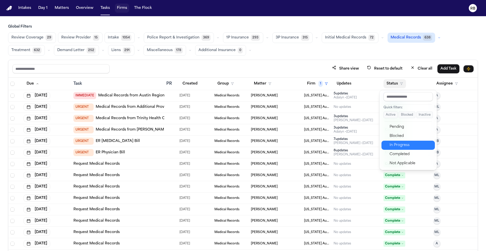
click at [409, 147] on div "In Progress" at bounding box center [411, 145] width 42 height 6
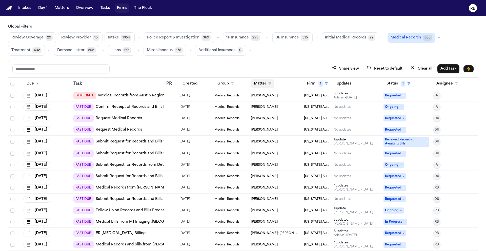
click at [261, 85] on button "Matter" at bounding box center [263, 83] width 24 height 9
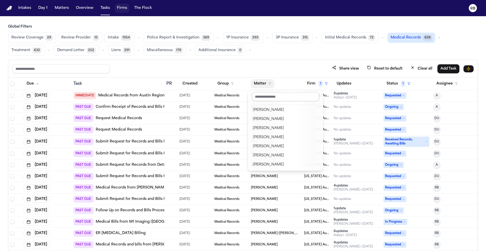
click at [267, 94] on input "text" at bounding box center [285, 96] width 67 height 9
type input "**"
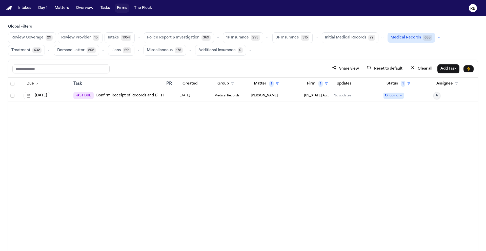
click at [174, 96] on div at bounding box center [170, 96] width 9 height 4
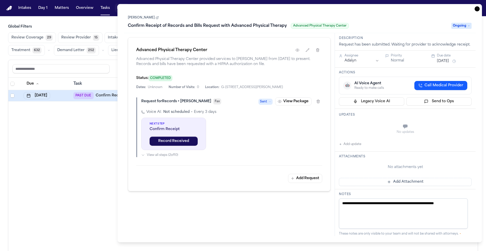
click at [348, 66] on html "Intakes Day 1 Matters Overview Tasks Firms The Flock RB Global Filters Review C…" at bounding box center [243, 125] width 486 height 251
click at [448, 64] on button "Sep 25, 2025" at bounding box center [443, 61] width 12 height 5
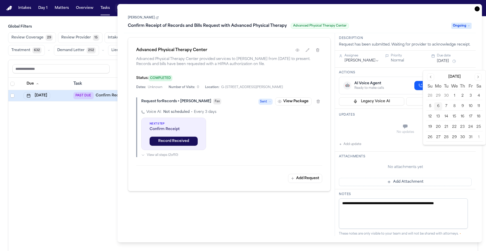
click at [438, 114] on button "13" at bounding box center [438, 117] width 8 height 8
click at [406, 75] on div "Actions 🤖 AI Voice Agent Ready to make calls Call Medical Provider Legacy Voice…" at bounding box center [405, 88] width 141 height 41
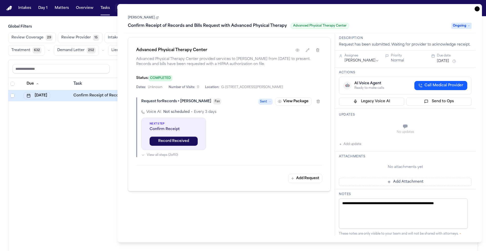
click at [357, 147] on button "Add update" at bounding box center [350, 144] width 22 height 6
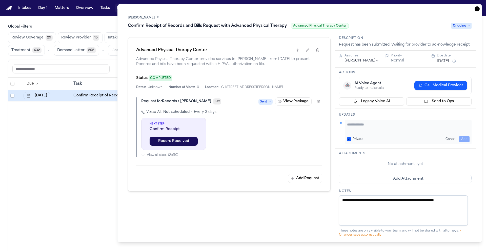
click at [377, 128] on textarea "Add your update" at bounding box center [408, 127] width 123 height 10
type textarea "**********"
click at [462, 142] on button "Add" at bounding box center [464, 139] width 10 height 6
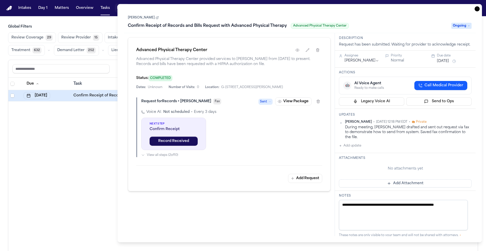
click at [430, 149] on div "Richelle Bauman • Oct 6, 2025 12:18 PM EDT • Private During meeting, Mo drafted…" at bounding box center [405, 134] width 133 height 29
click at [425, 187] on button "Add Attachment" at bounding box center [405, 184] width 133 height 8
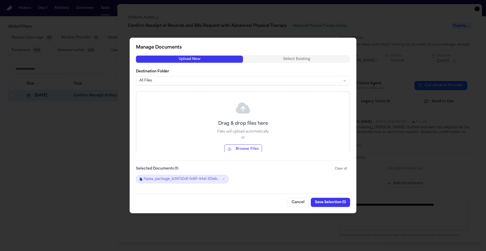
click at [334, 203] on button "Save Selection ( 1 )" at bounding box center [330, 202] width 39 height 9
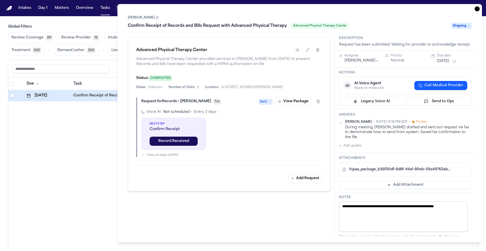
click at [476, 10] on icon "button" at bounding box center [477, 8] width 5 height 5
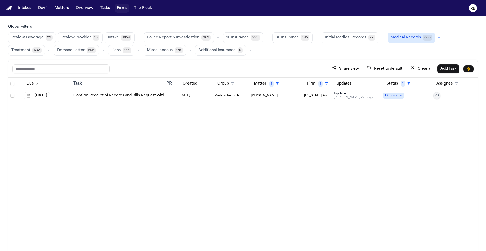
drag, startPoint x: 387, startPoint y: 164, endPoint x: 395, endPoint y: 125, distance: 40.0
click at [388, 163] on div "Due Task PR Created Group Matter 1 Firm 1 Updates Status 1 Assignee Oct 13, 202…" at bounding box center [243, 176] width 470 height 196
click at [399, 94] on span "Ongoing" at bounding box center [394, 96] width 20 height 6
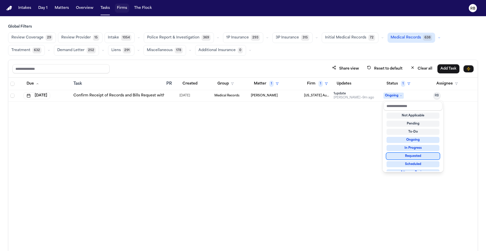
click at [419, 155] on div "Requested" at bounding box center [413, 156] width 53 height 6
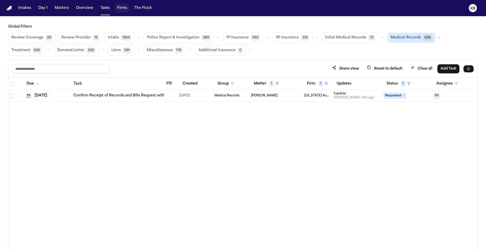
click at [334, 137] on div "Due Task PR Created Group Matter 1 Firm 1 Updates Status 1 Assignee Oct 13, 202…" at bounding box center [243, 176] width 470 height 196
click at [173, 95] on div at bounding box center [170, 96] width 9 height 4
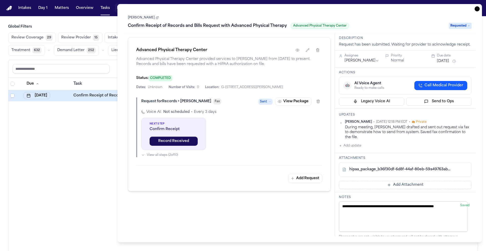
click at [140, 20] on link "[PERSON_NAME]" at bounding box center [143, 18] width 31 height 4
click at [97, 143] on div "Due Task PR Created Group Matter 1 Firm 1 Updates Status 1 Assignee Oct 13, 202…" at bounding box center [243, 176] width 470 height 196
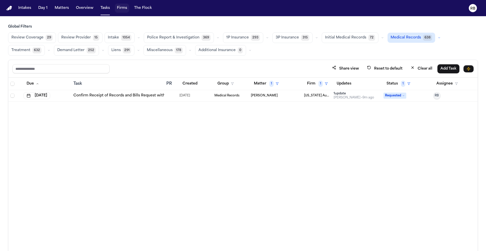
drag, startPoint x: 394, startPoint y: 52, endPoint x: 401, endPoint y: 59, distance: 9.7
click at [394, 52] on div "Review Coverage 29 Review Provider 15 Intake 1054 Police Report & Investigation…" at bounding box center [243, 43] width 470 height 23
click at [394, 83] on button "Status 1" at bounding box center [399, 83] width 30 height 9
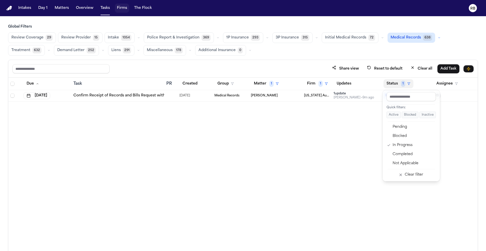
click at [256, 83] on table "Due Task PR Created Group Matter 1 Firm 1 Updates Status 1 Assignee Oct 13, 202…" at bounding box center [243, 90] width 470 height 24
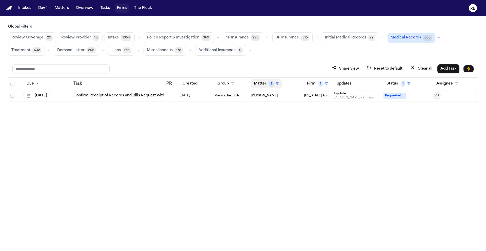
click at [258, 83] on button "Matter 1" at bounding box center [266, 83] width 31 height 9
click at [274, 120] on div "Clear filter" at bounding box center [278, 122] width 18 height 6
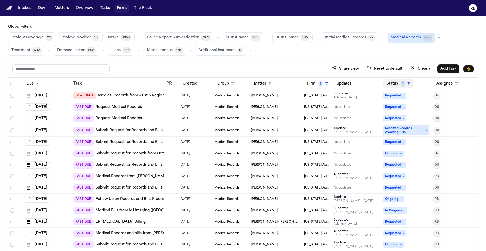
click at [390, 82] on button "Status 1" at bounding box center [399, 83] width 30 height 9
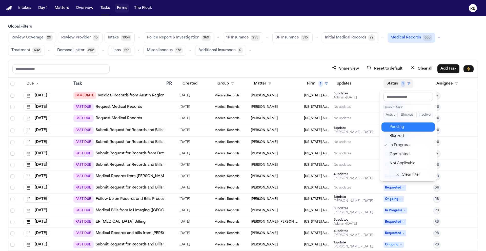
click at [401, 128] on div "Pending" at bounding box center [411, 127] width 42 height 6
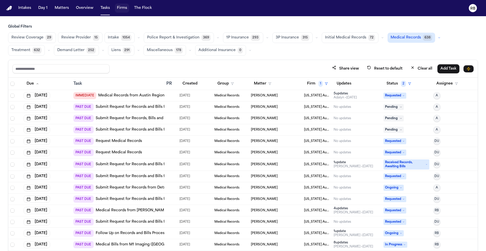
click at [289, 71] on div "Share view Reset to default Clear all Add Task" at bounding box center [242, 68] width 461 height 9
click at [293, 68] on div "Share view Reset to default Clear all Add Task" at bounding box center [242, 68] width 461 height 9
click at [290, 54] on div "Review Coverage 29 Review Provider 15 Intake 1054 Police Report & Investigation…" at bounding box center [243, 43] width 470 height 23
click at [323, 55] on div "Review Coverage 29 Review Provider 15 Intake 1054 Police Report & Investigation…" at bounding box center [243, 43] width 470 height 23
click at [401, 40] on span "Medical Records" at bounding box center [406, 37] width 30 height 5
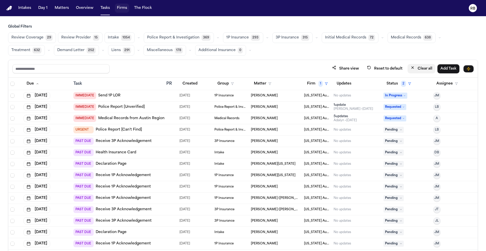
click at [423, 67] on button "Clear all" at bounding box center [422, 68] width 28 height 9
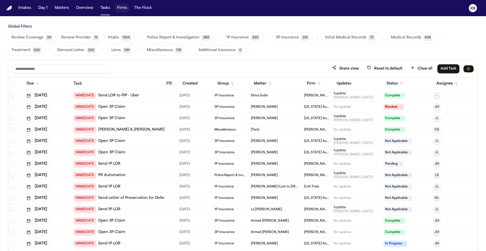
click at [400, 37] on span "Medical Records" at bounding box center [406, 37] width 30 height 5
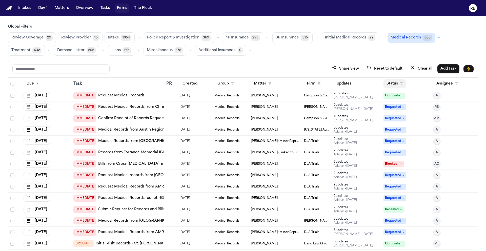
click at [392, 81] on button "Status" at bounding box center [395, 83] width 23 height 9
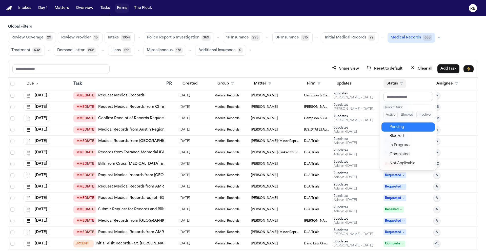
click at [405, 128] on div "Pending" at bounding box center [411, 127] width 42 height 6
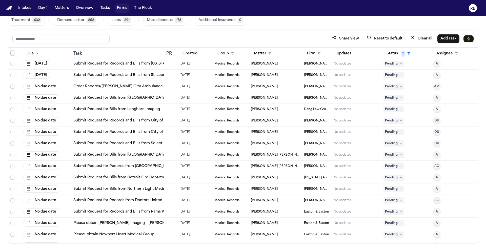
scroll to position [1185, 0]
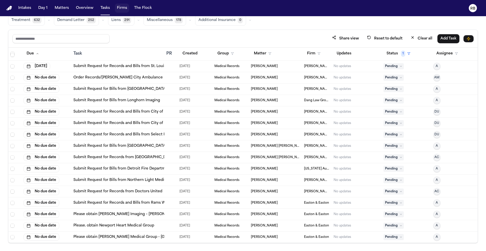
click at [300, 33] on div "Share view Reset to default Clear all Add Task" at bounding box center [243, 39] width 470 height 18
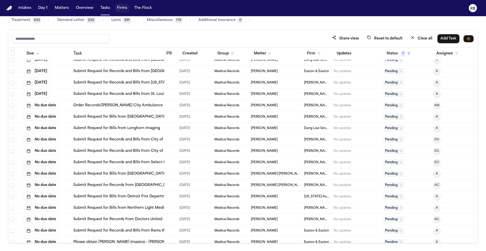
scroll to position [1155, 0]
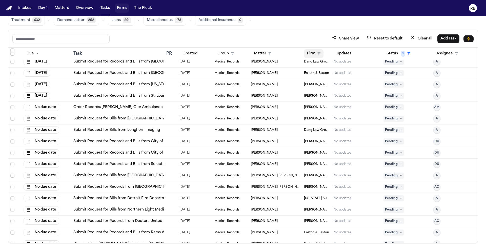
click at [305, 54] on button "Firm" at bounding box center [314, 53] width 20 height 9
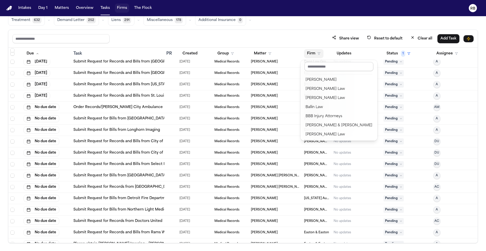
click at [319, 64] on input "text" at bounding box center [339, 66] width 69 height 9
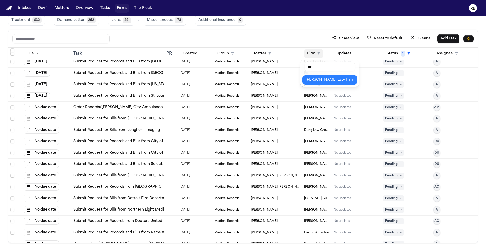
type input "***"
click at [329, 76] on button "Ruy Mireles Law Firm" at bounding box center [330, 79] width 55 height 9
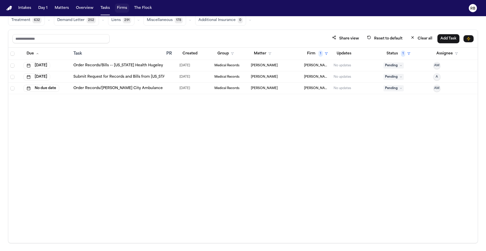
click at [298, 134] on div "Due Task PR Created Group Matter Firm 1 Updates Status 1 Assignee Oct 6, 2025 O…" at bounding box center [243, 146] width 470 height 196
click at [394, 55] on button "Status 1" at bounding box center [399, 53] width 30 height 9
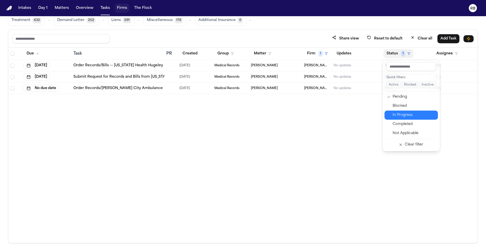
click at [401, 114] on div "In Progress" at bounding box center [414, 115] width 42 height 6
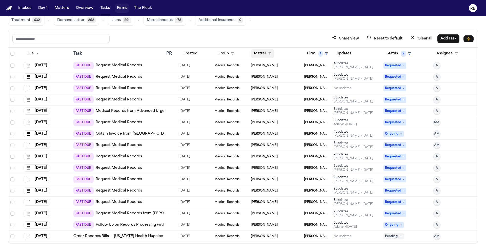
click at [260, 55] on button "Matter" at bounding box center [263, 53] width 24 height 9
click at [267, 63] on input "text" at bounding box center [273, 66] width 43 height 9
type input "****"
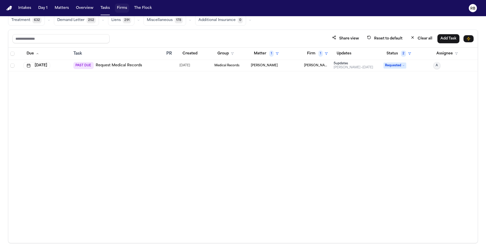
click at [164, 63] on td at bounding box center [170, 65] width 13 height 11
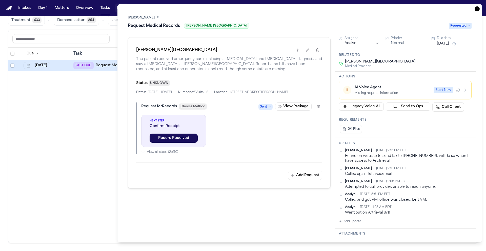
click at [478, 10] on icon "button" at bounding box center [477, 8] width 5 height 5
click at [478, 10] on button "RB" at bounding box center [473, 8] width 14 height 11
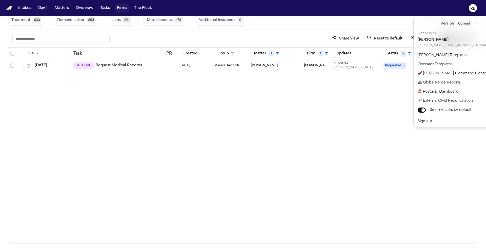
click at [341, 110] on div "Intakes Day 1 Matters Overview Tasks Firms The Flock RB Global Filters Review C…" at bounding box center [243, 125] width 486 height 251
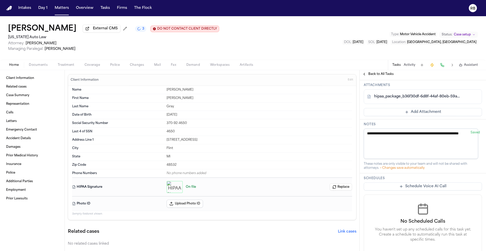
scroll to position [85, 0]
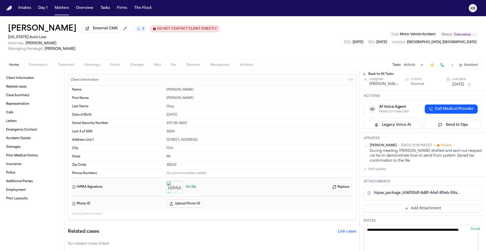
click at [439, 193] on link "hipaa_package_b36f30df-6d8f-44af-80eb-59a49763ab0a.pdf" at bounding box center [417, 193] width 87 height 5
click at [316, 37] on div "[PERSON_NAME] External CMS 3 DO NOT CONTACT CLIENT DIRECTLY DO NOT CONTACT [US_…" at bounding box center [243, 38] width 486 height 44
